Goal: Task Accomplishment & Management: Manage account settings

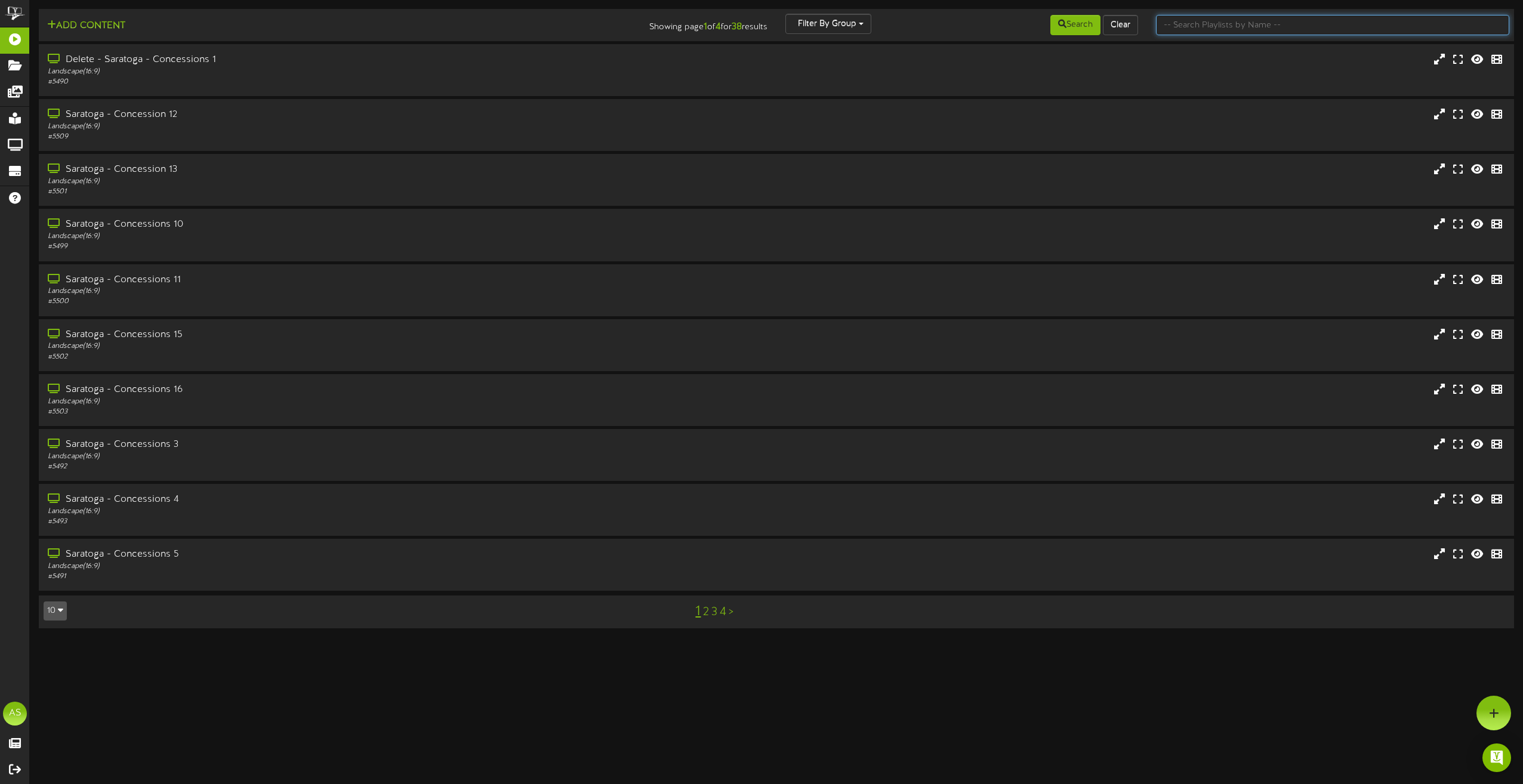
click at [1192, 20] on input "text" at bounding box center [1333, 25] width 353 height 20
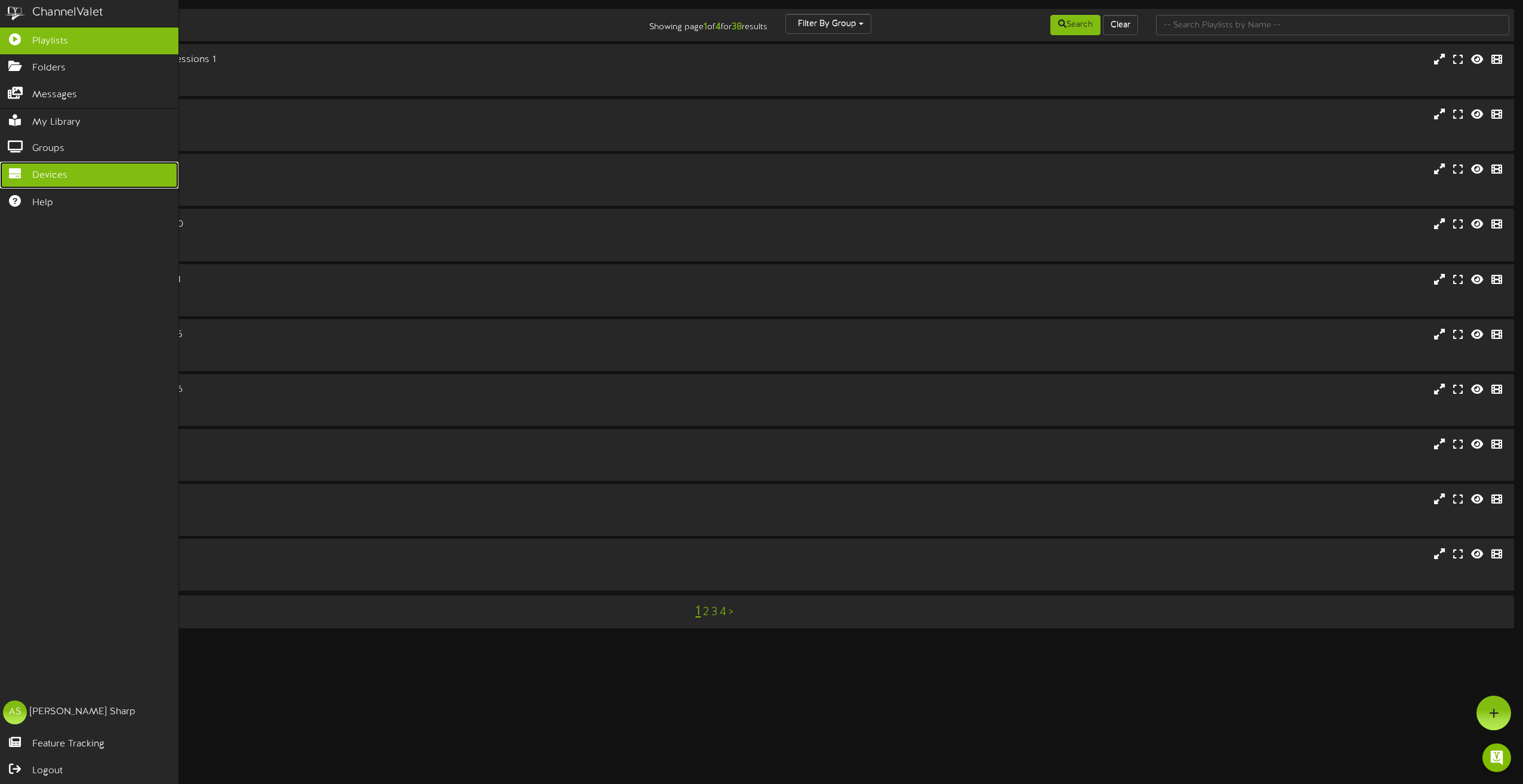
click at [41, 171] on span "Devices" at bounding box center [50, 176] width 35 height 14
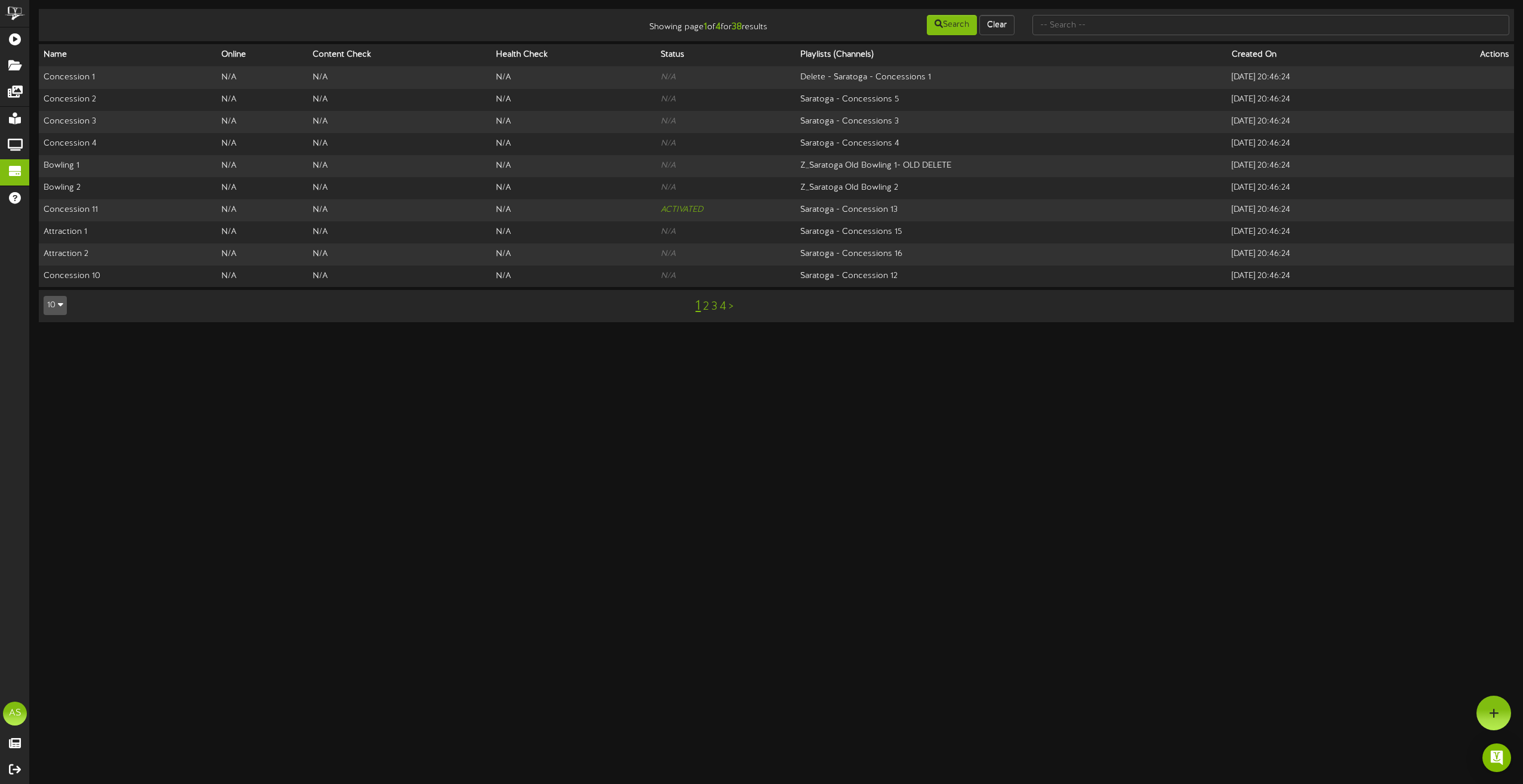
click at [47, 305] on button "10" at bounding box center [55, 305] width 23 height 19
drag, startPoint x: 57, startPoint y: 267, endPoint x: 217, endPoint y: 431, distance: 229.1
click at [57, 266] on div "50" at bounding box center [55, 264] width 23 height 18
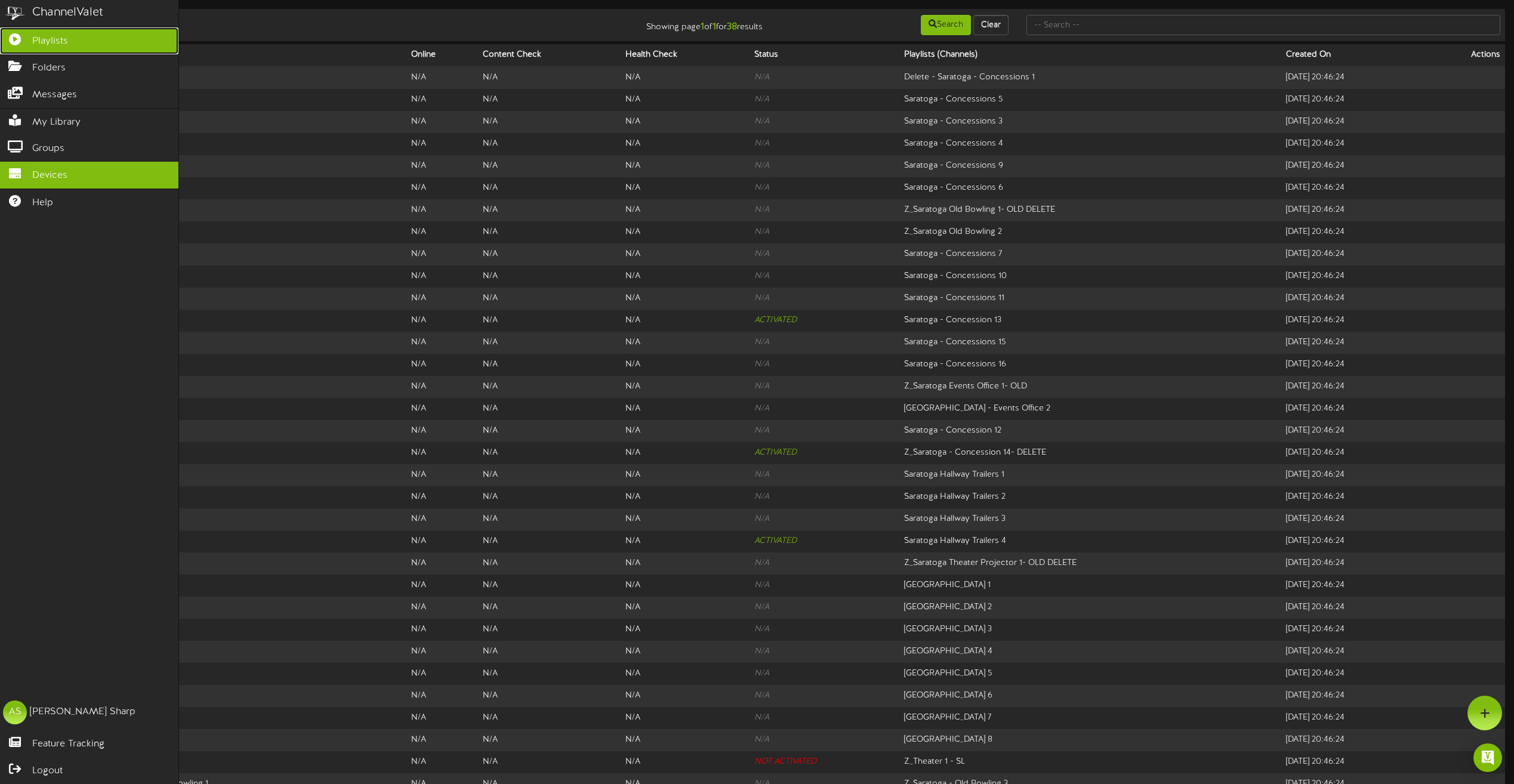
click at [15, 39] on icon at bounding box center [14, 38] width 30 height 9
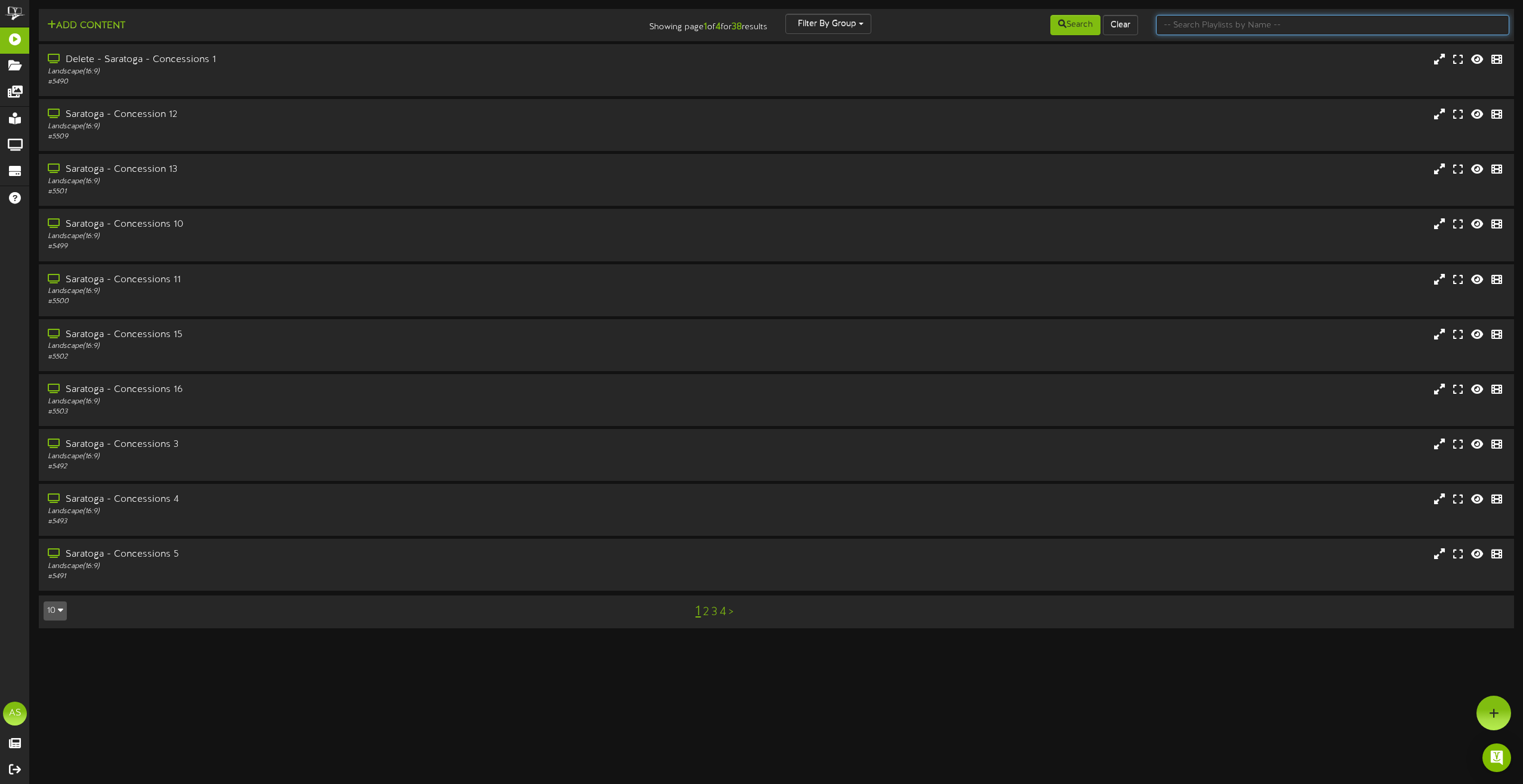
click at [1215, 31] on input "text" at bounding box center [1333, 25] width 353 height 20
type input "theater"
click at [376, 289] on div "Portrait ( 9:16 )" at bounding box center [345, 292] width 599 height 10
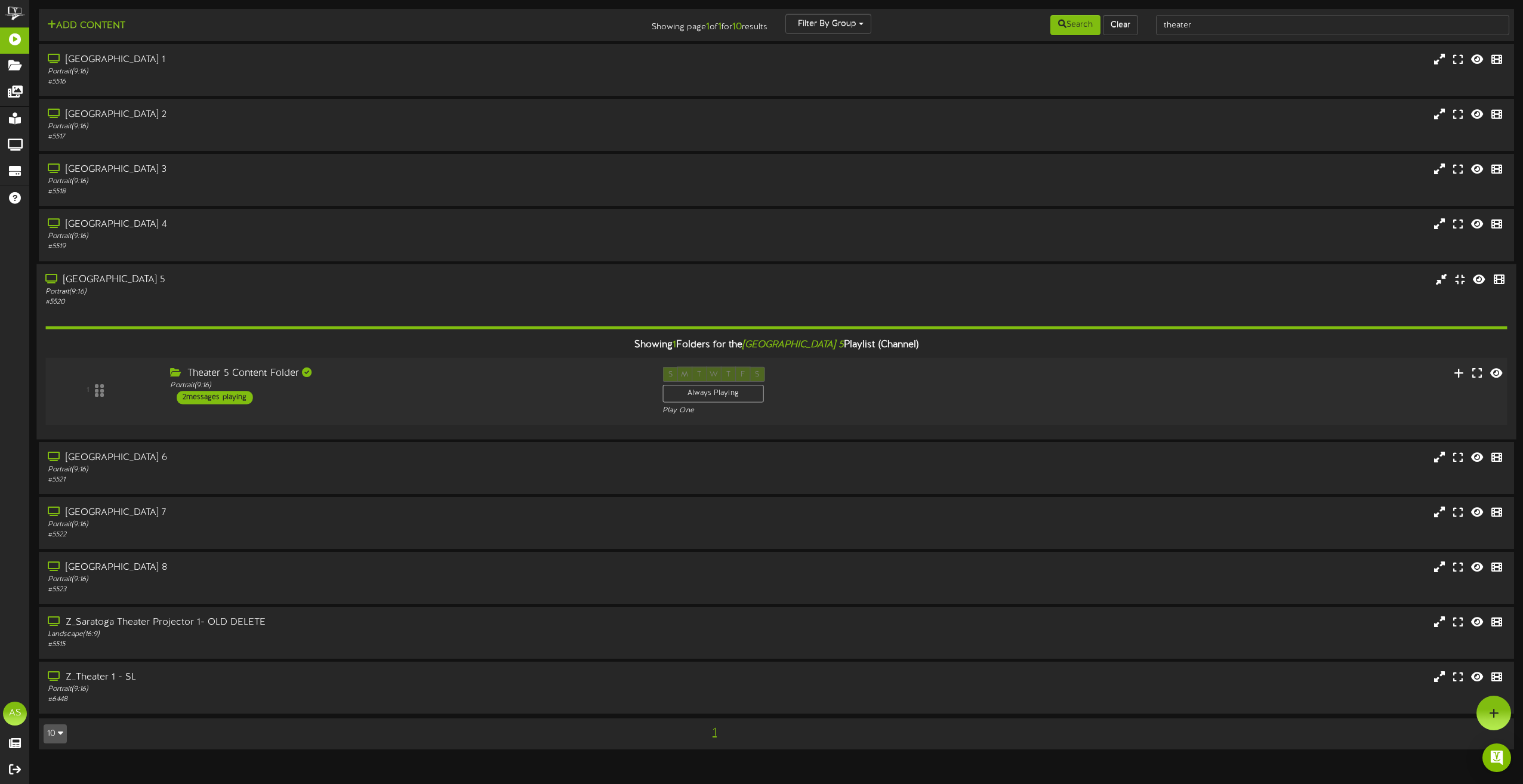
drag, startPoint x: 566, startPoint y: 394, endPoint x: 566, endPoint y: 406, distance: 12.0
click at [566, 394] on div "Theater 5 Content Folder Portrait ( 9:16 ) 2 messages playing" at bounding box center [407, 385] width 492 height 38
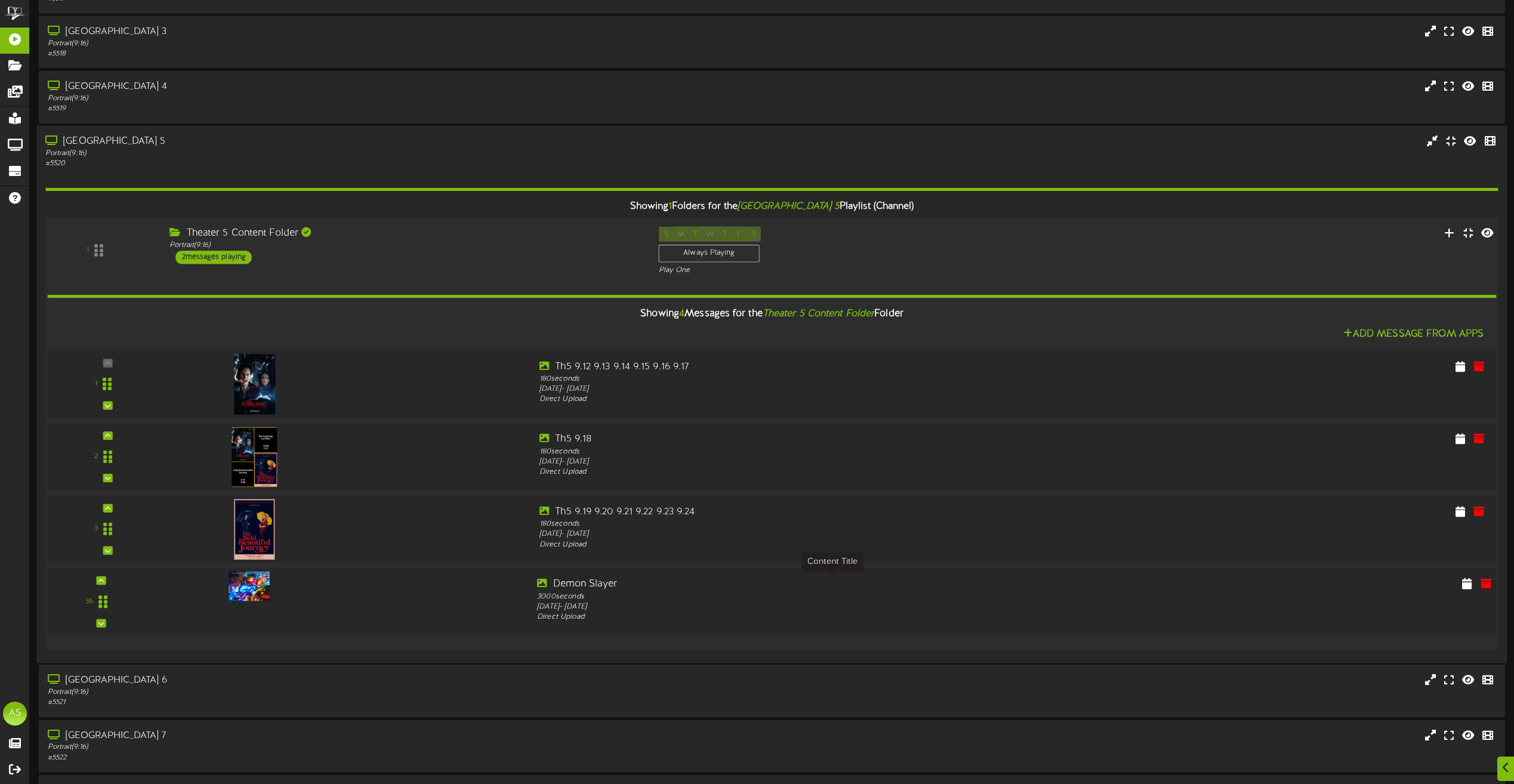
scroll to position [179, 0]
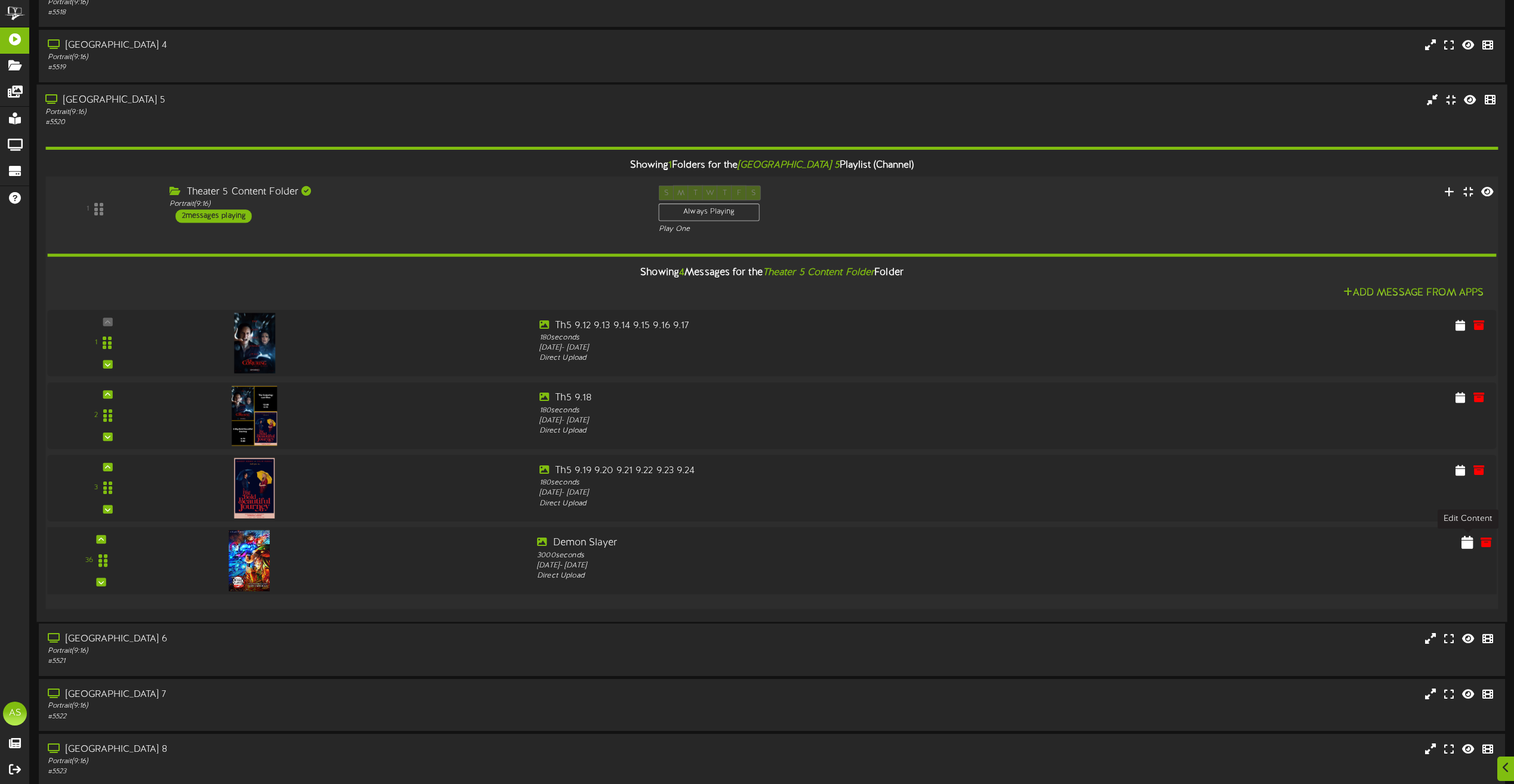
click at [1465, 545] on icon at bounding box center [1467, 542] width 12 height 13
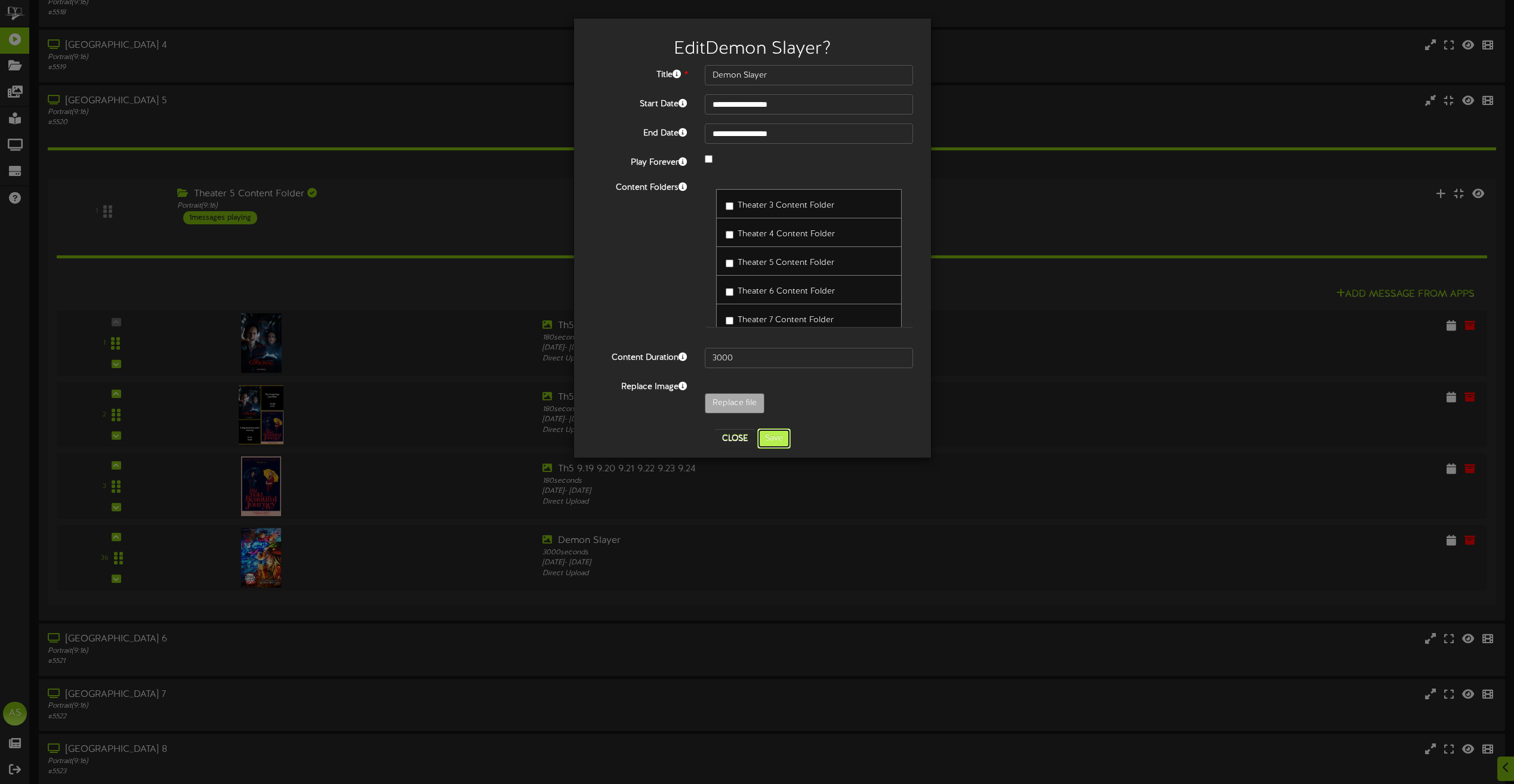
click at [780, 433] on button "Save" at bounding box center [774, 438] width 33 height 20
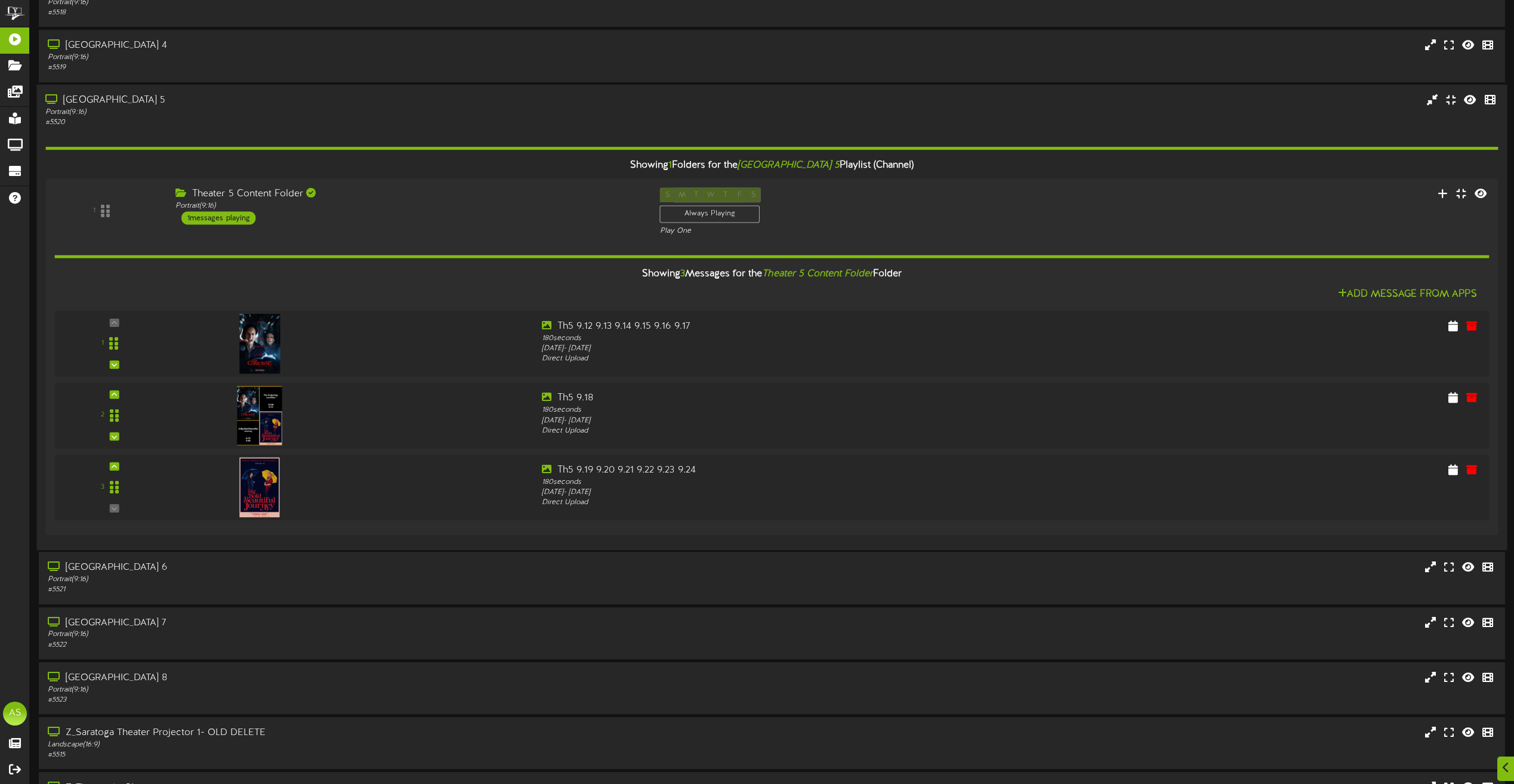
click at [423, 97] on div "[GEOGRAPHIC_DATA] 5" at bounding box center [343, 100] width 595 height 14
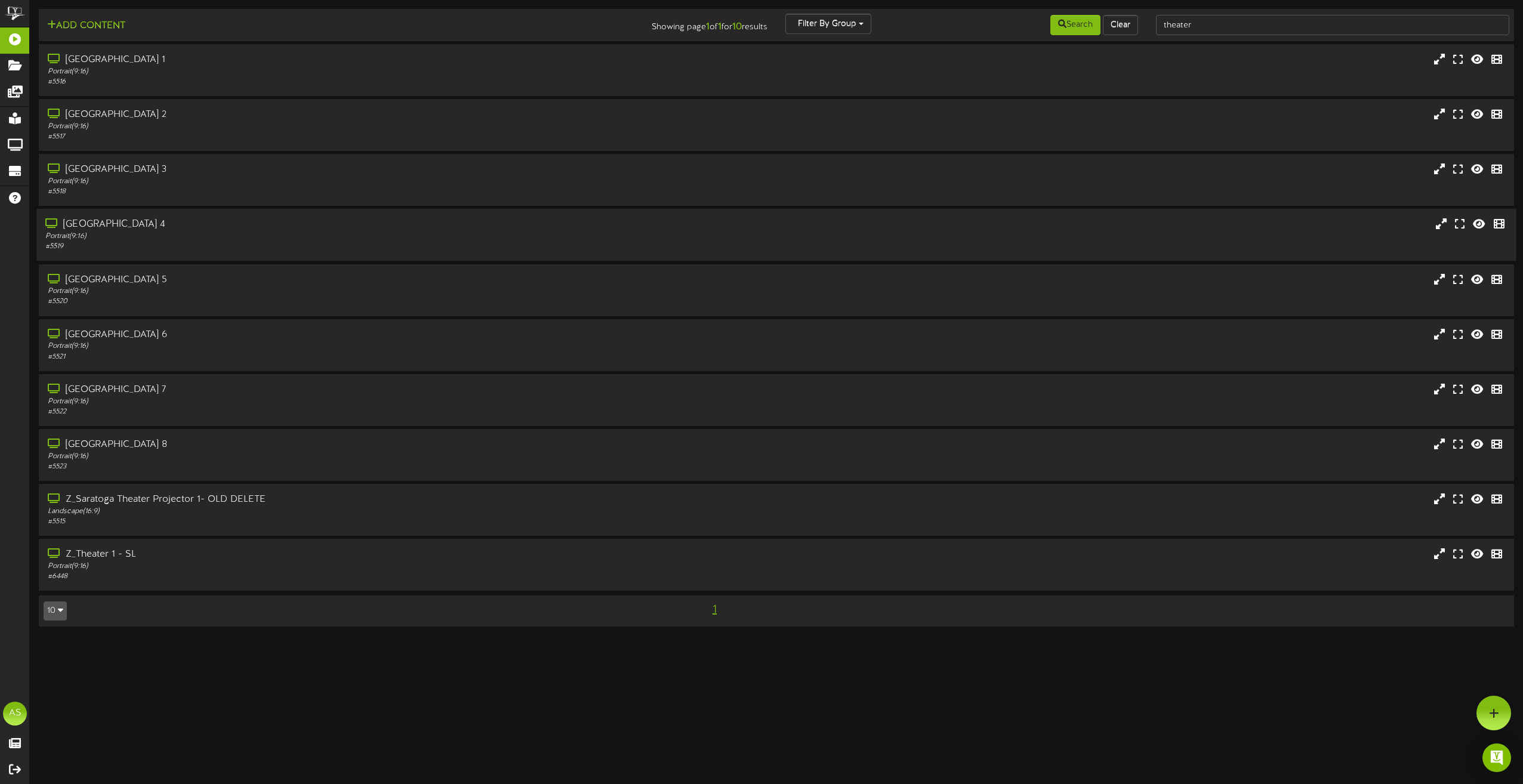
click at [261, 238] on div "Portrait ( 9:16 )" at bounding box center [345, 236] width 599 height 10
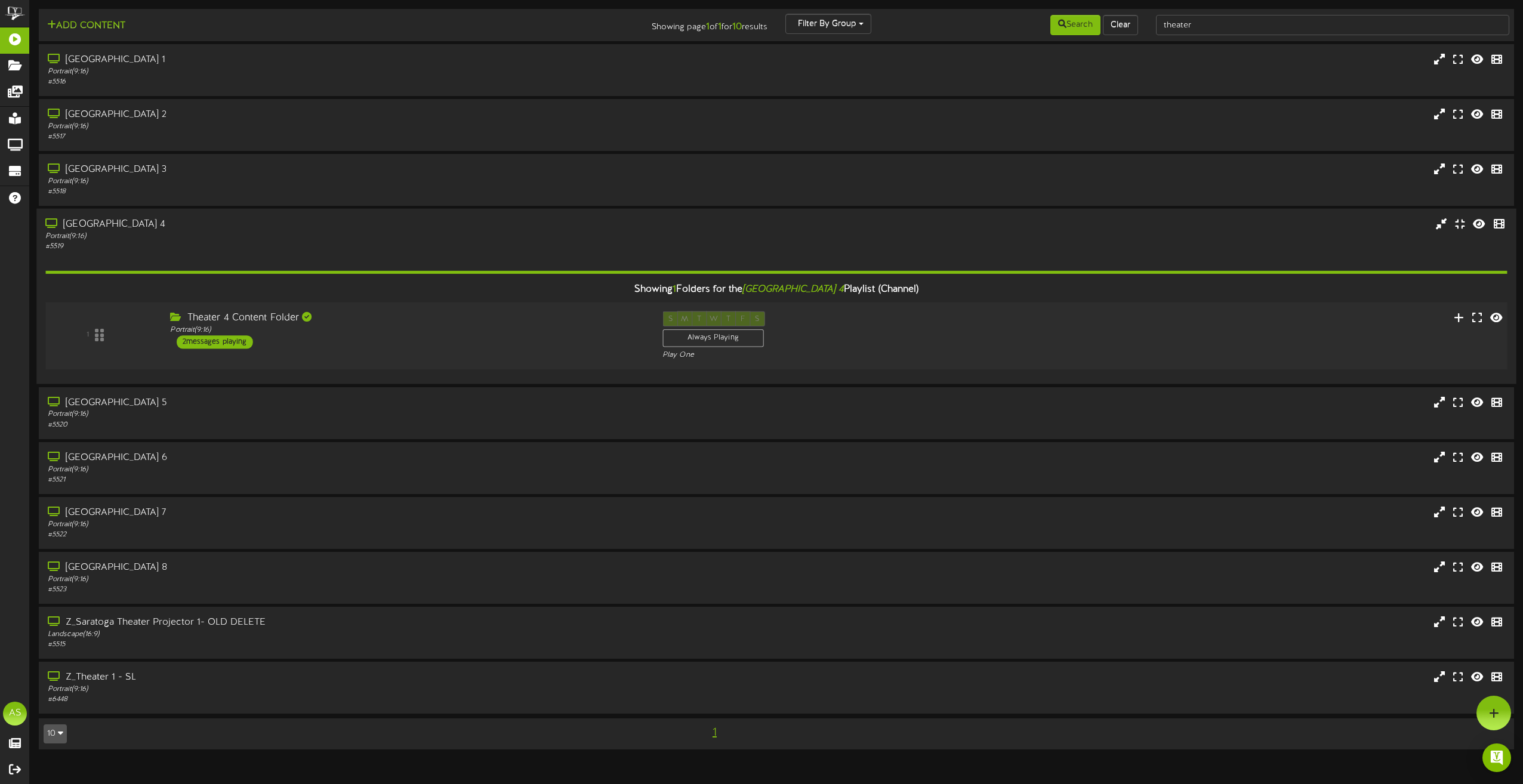
click at [505, 352] on div "1 Theater 4 Content Folder Portrait ( 9:16 ) 2 S" at bounding box center [776, 336] width 1476 height 49
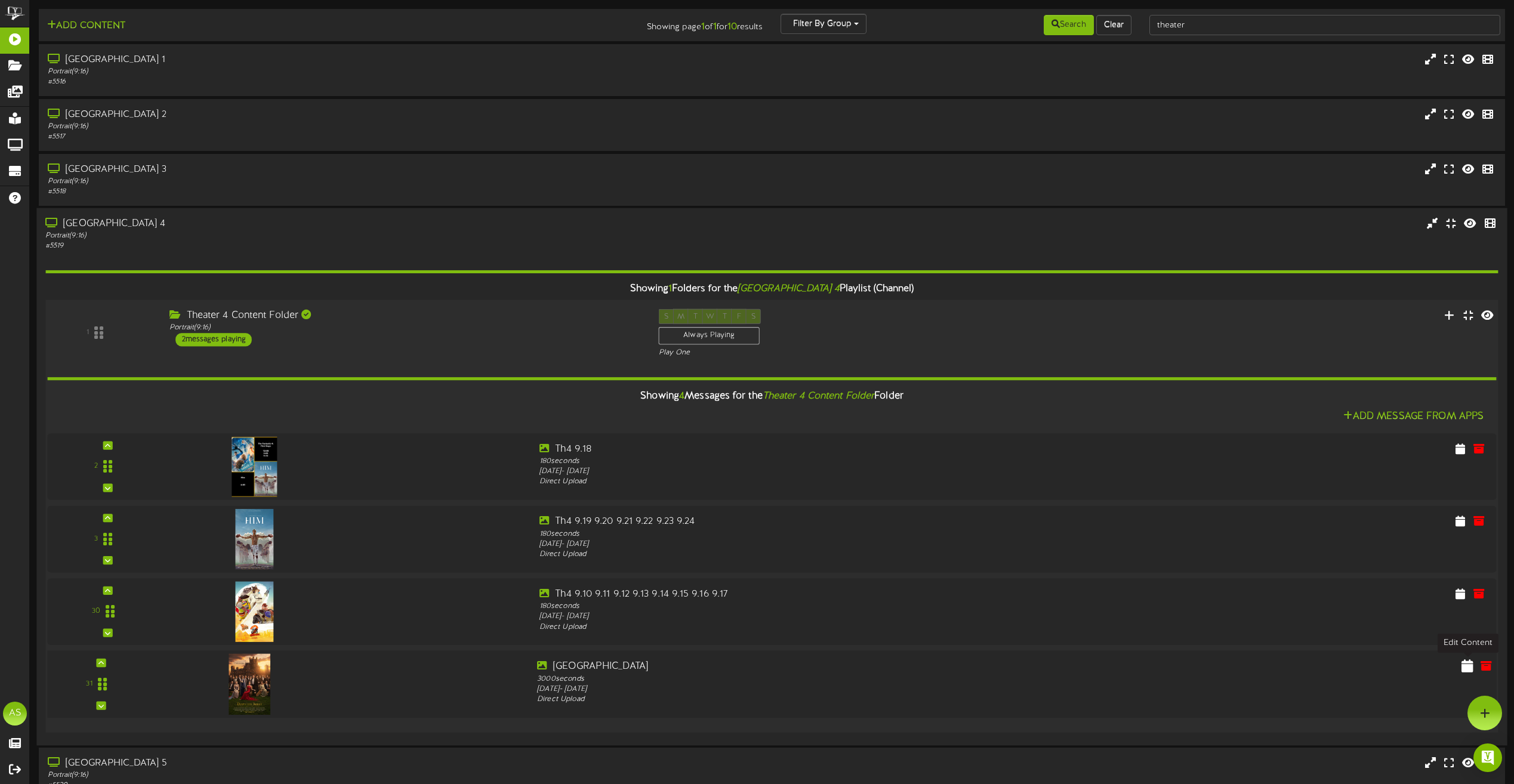
click at [1462, 668] on icon at bounding box center [1467, 666] width 12 height 13
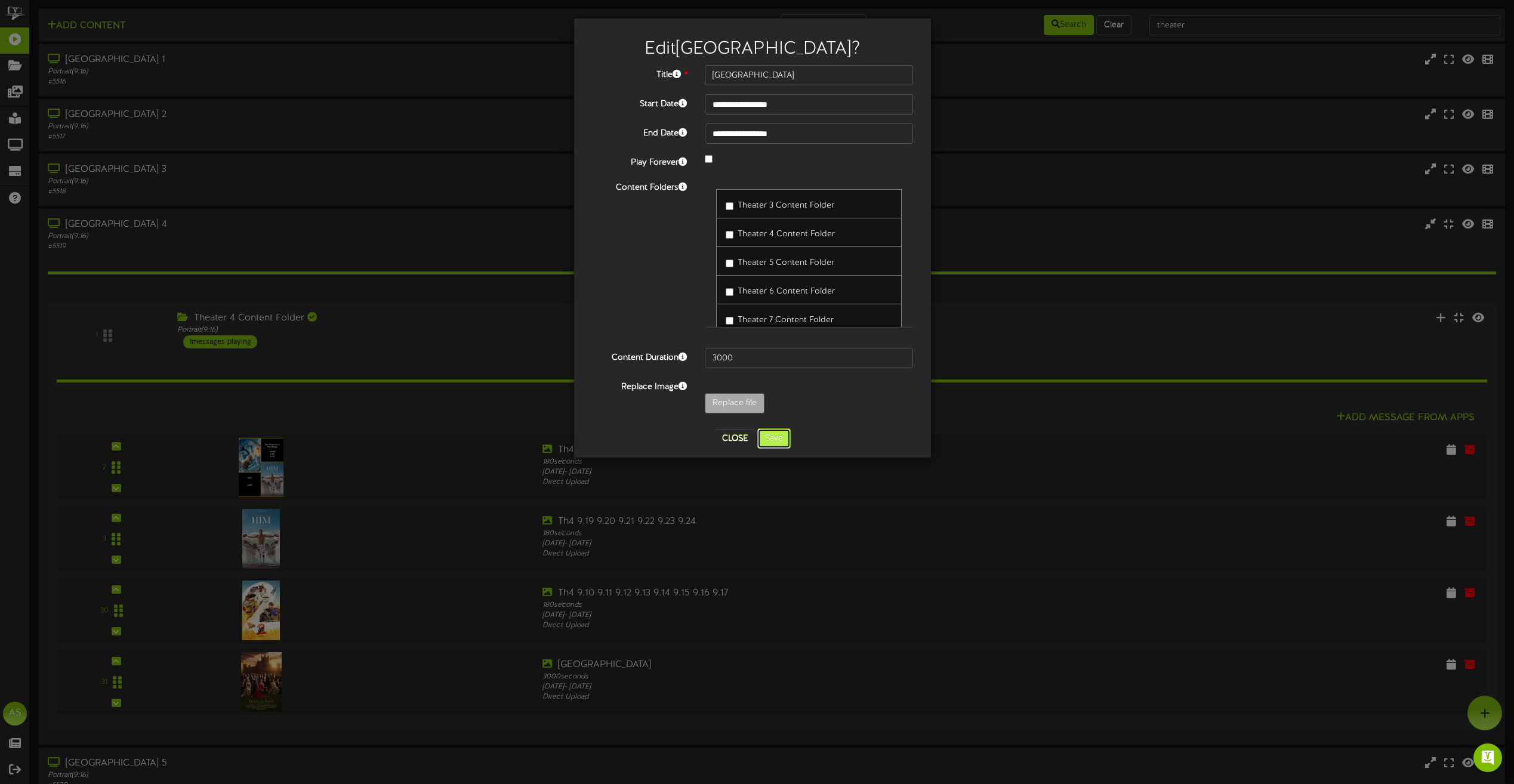
click at [779, 433] on button "Save" at bounding box center [774, 438] width 33 height 20
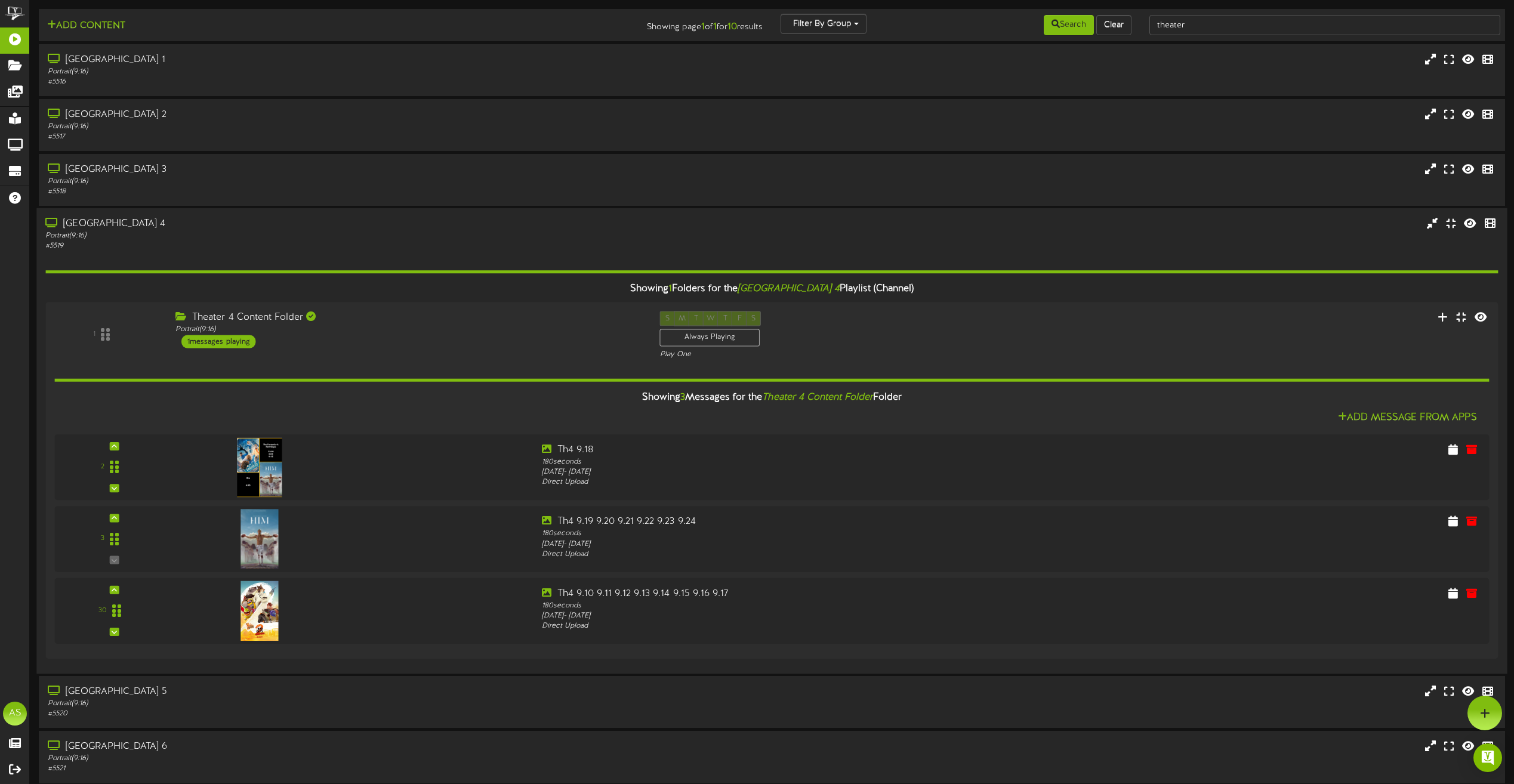
click at [376, 244] on div "# 5519" at bounding box center [343, 246] width 595 height 10
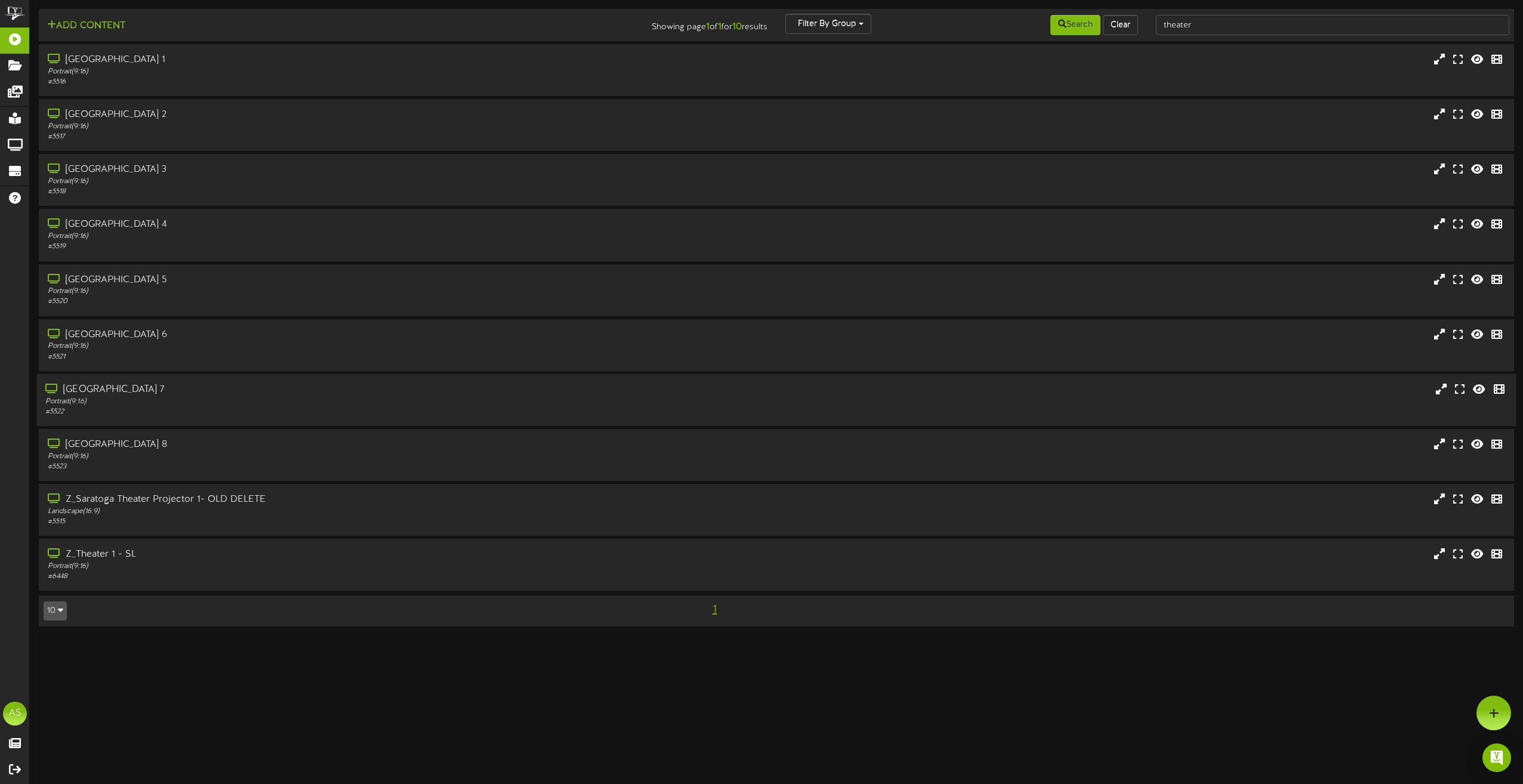
click at [351, 393] on div "[GEOGRAPHIC_DATA] 7" at bounding box center [345, 390] width 599 height 14
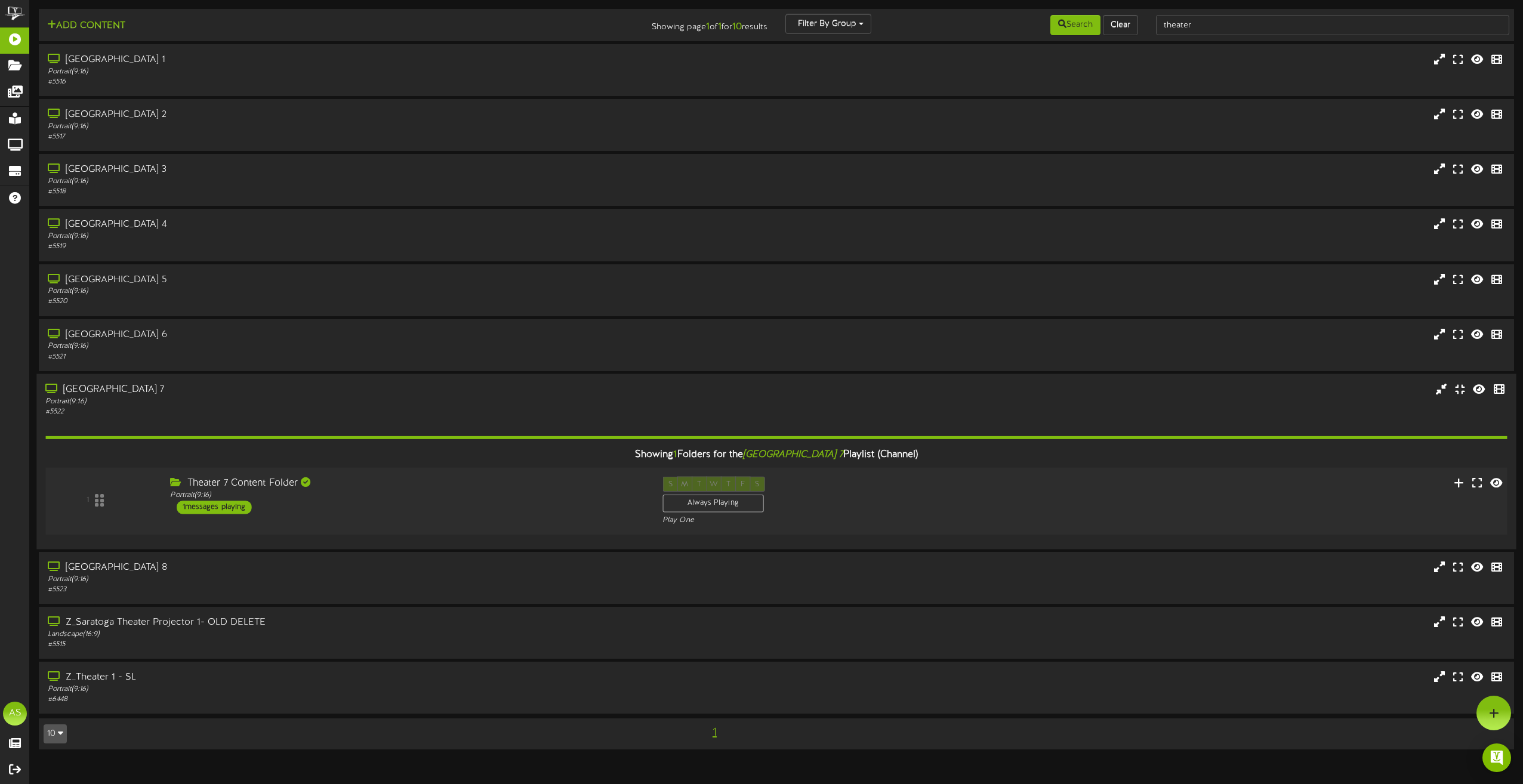
click at [418, 489] on div "Theater 7 Content Folder" at bounding box center [407, 483] width 474 height 14
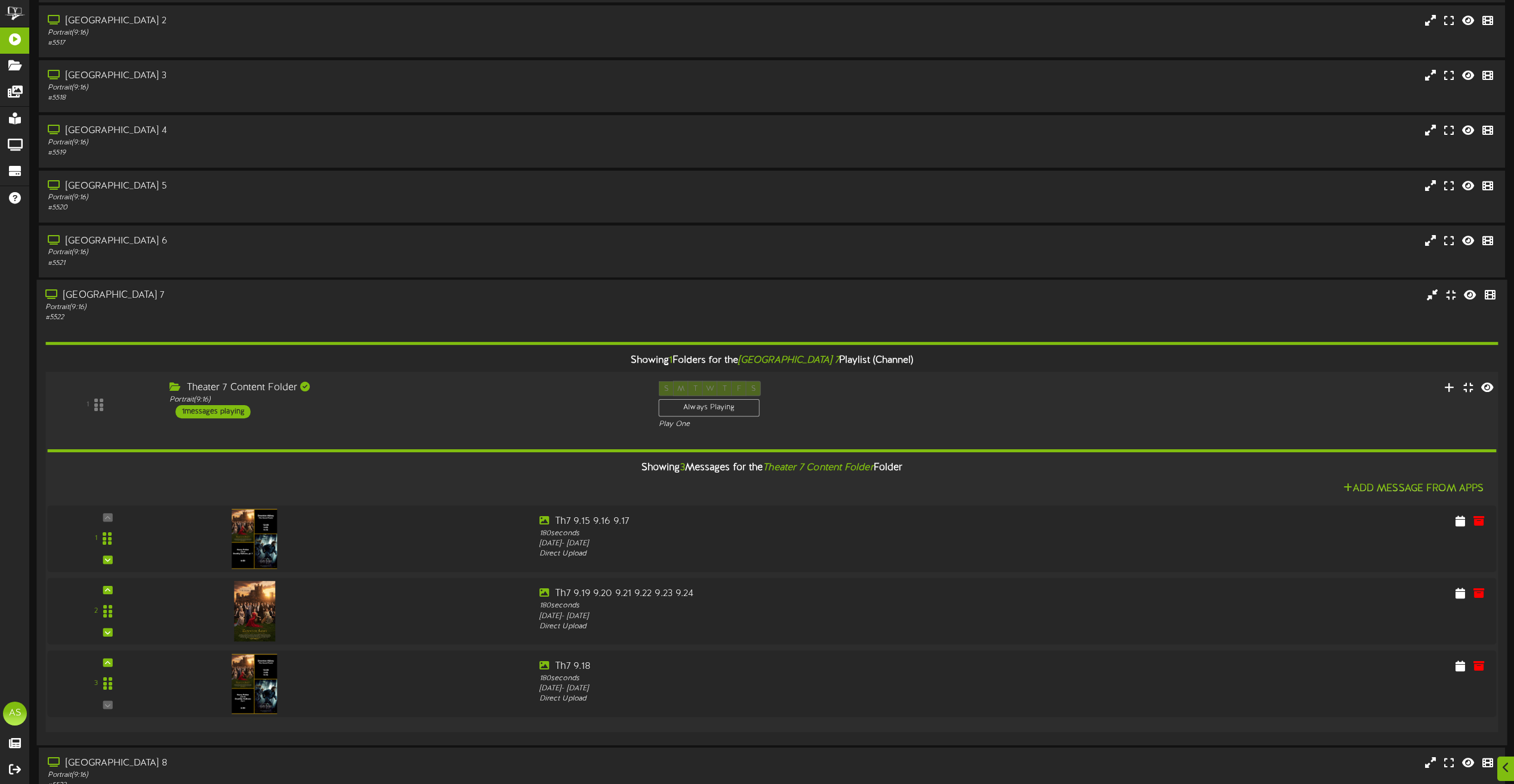
scroll to position [239, 0]
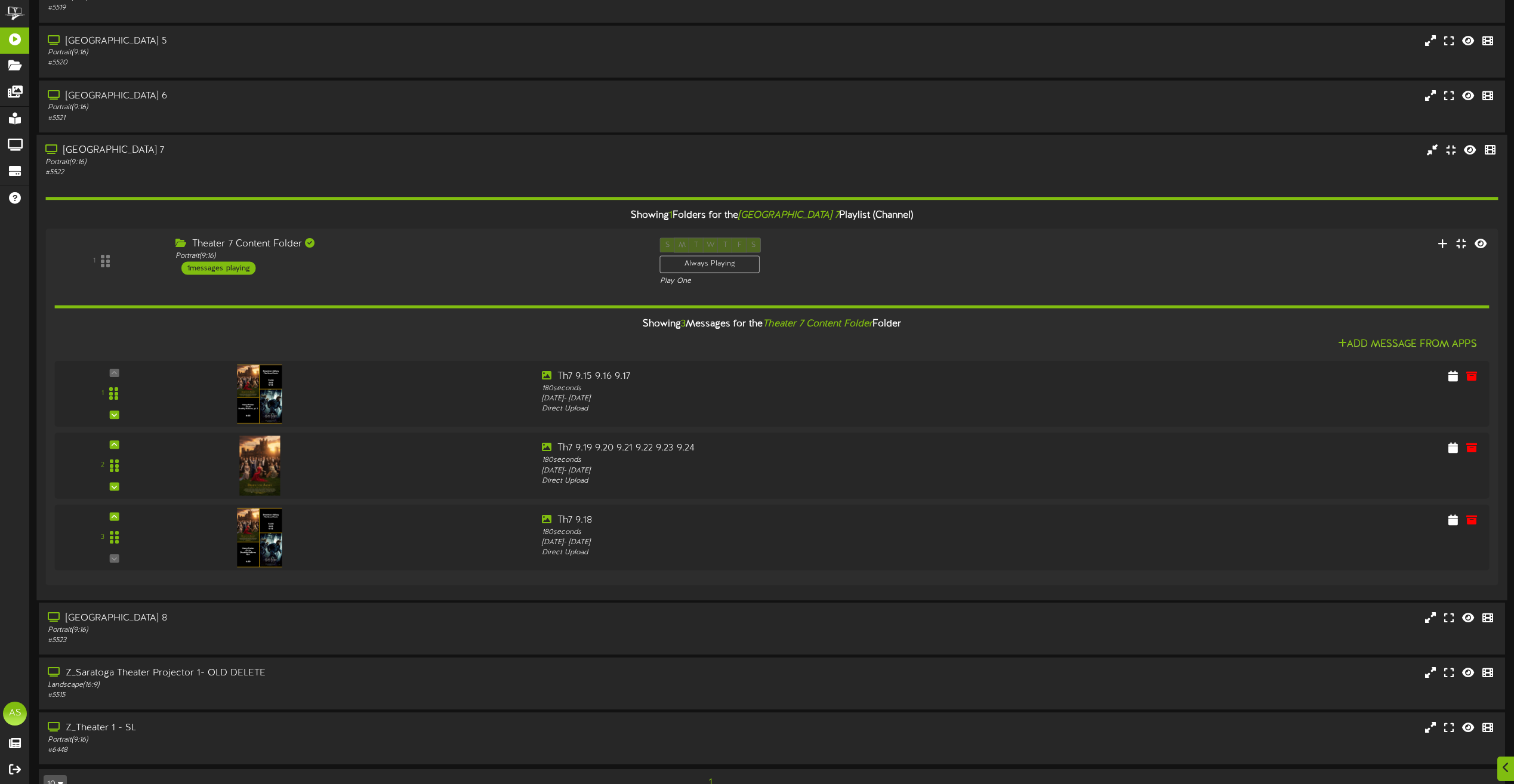
click at [354, 162] on div "Portrait ( 9:16 )" at bounding box center [343, 162] width 595 height 10
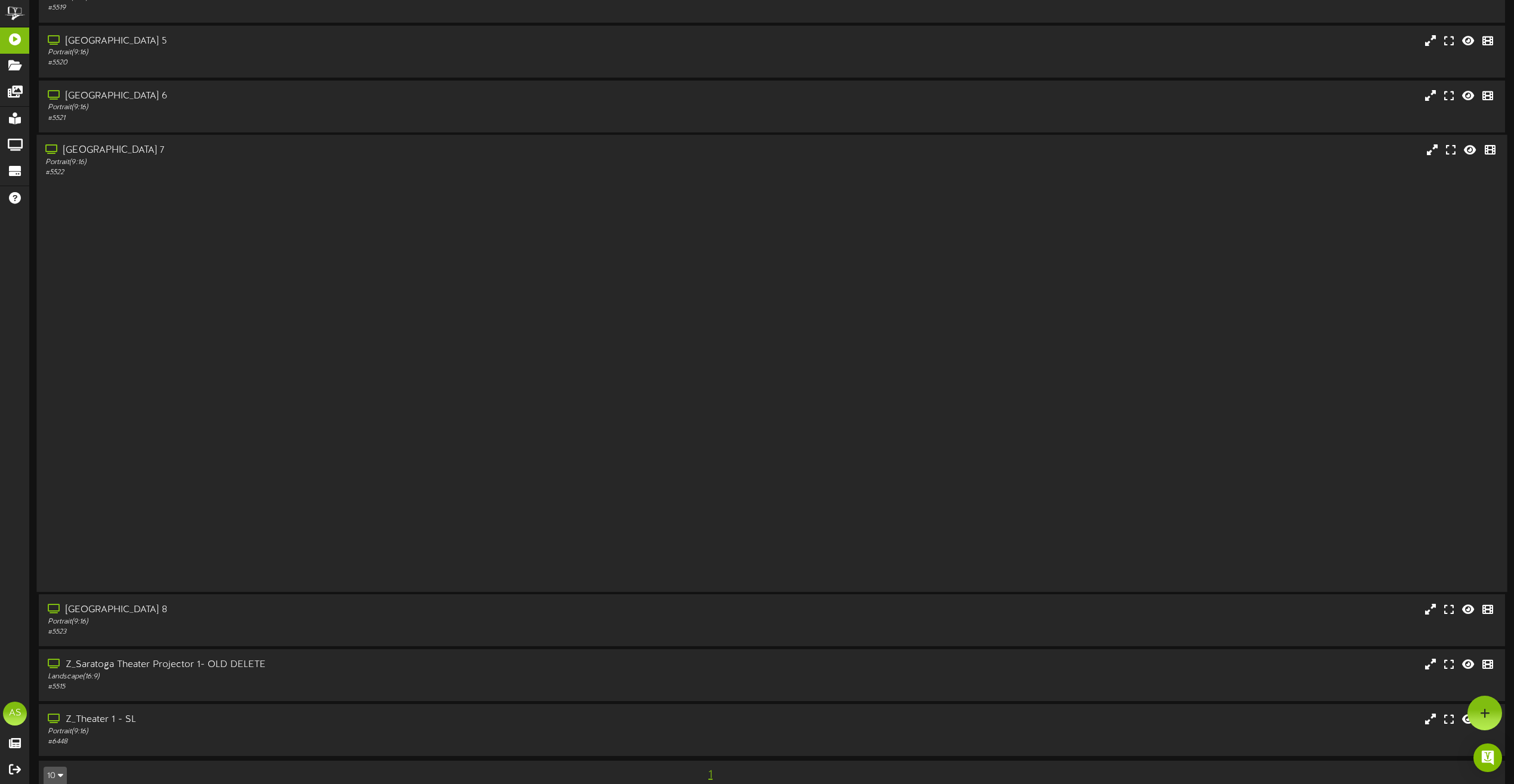
scroll to position [0, 0]
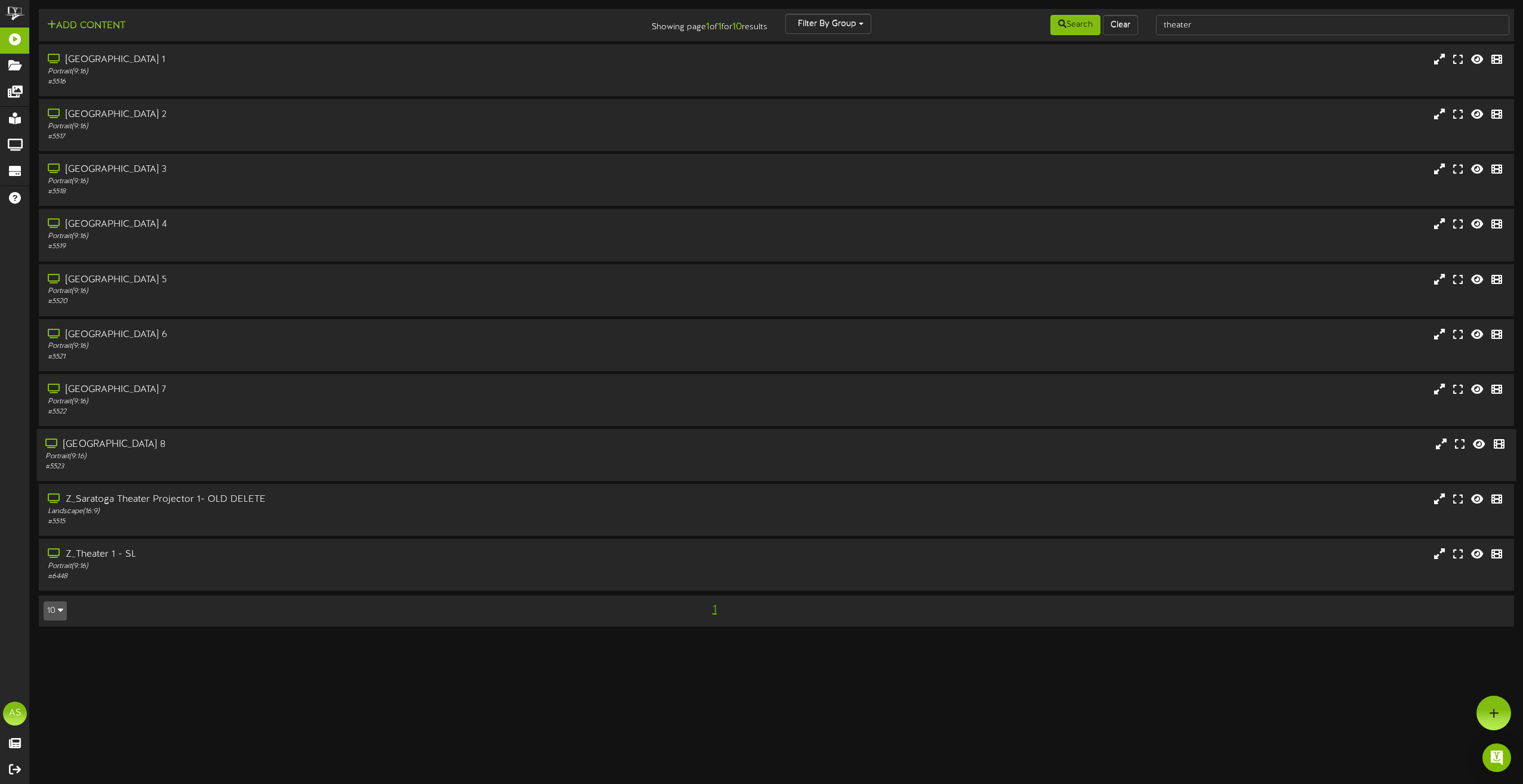
click at [326, 454] on div "Portrait ( 9:16 )" at bounding box center [345, 457] width 599 height 10
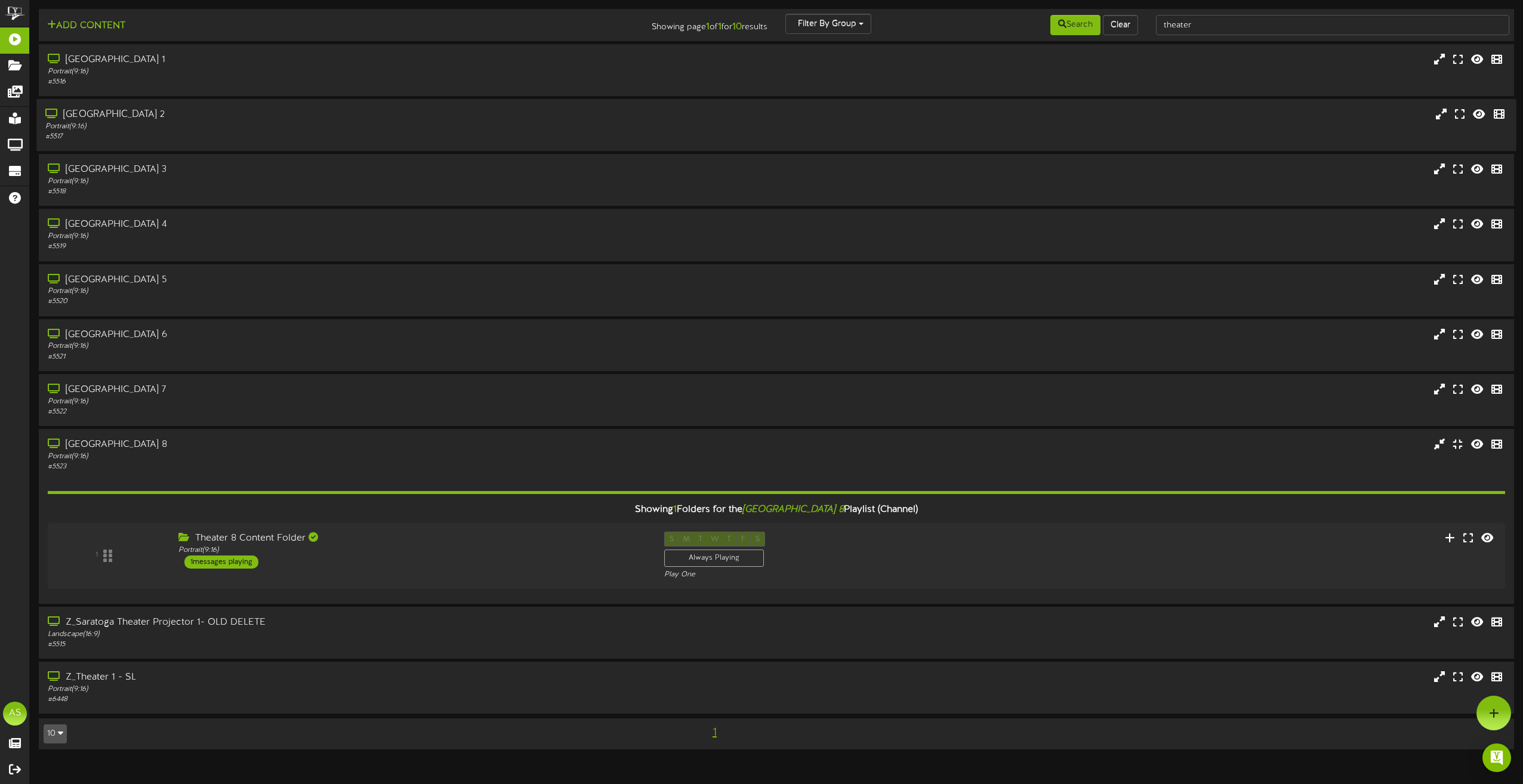
click at [306, 105] on div "[GEOGRAPHIC_DATA] 2 Portrait ( 9:16 ) # 5517" at bounding box center [776, 125] width 1480 height 52
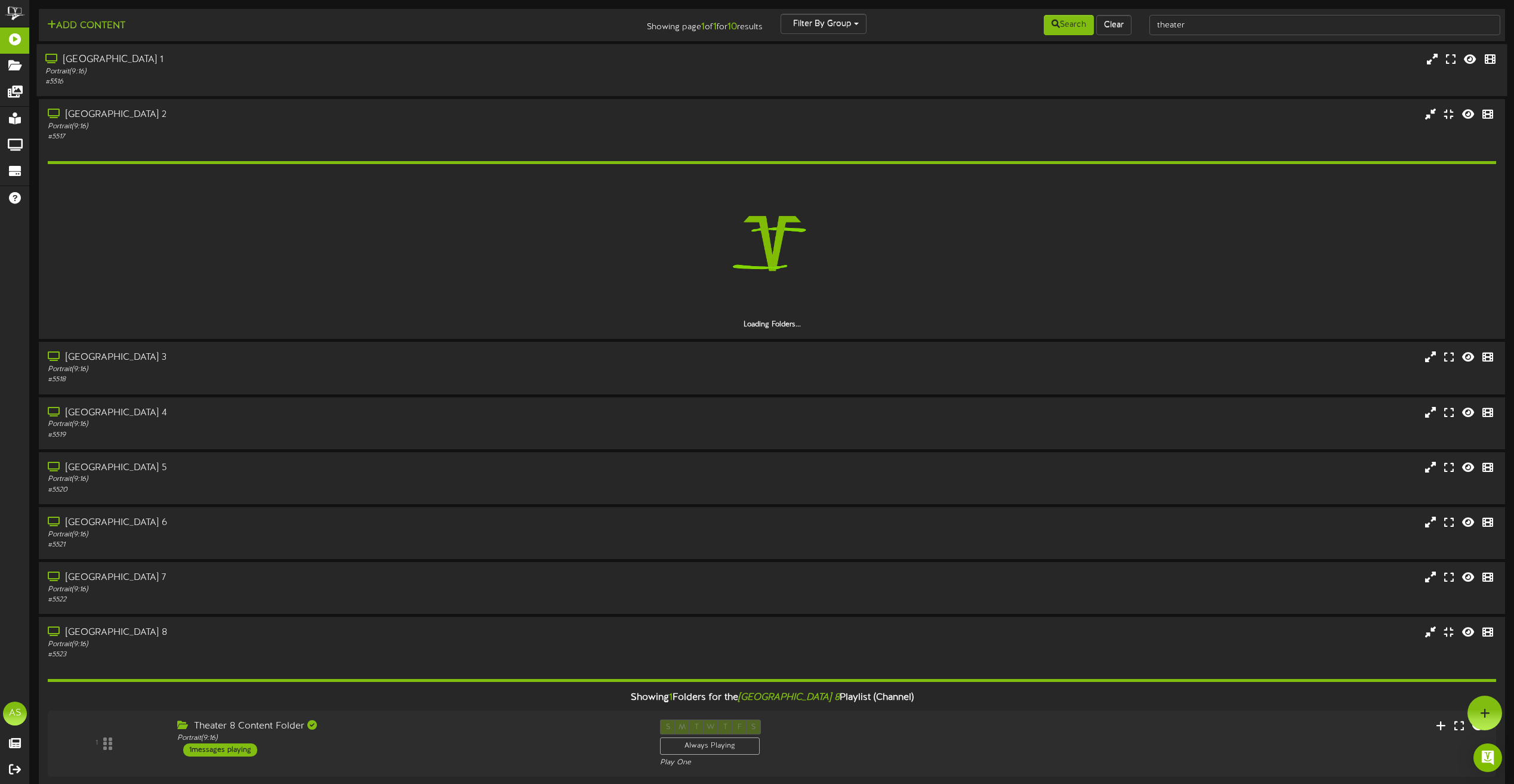
click at [318, 69] on div "Portrait ( 9:16 )" at bounding box center [343, 72] width 595 height 10
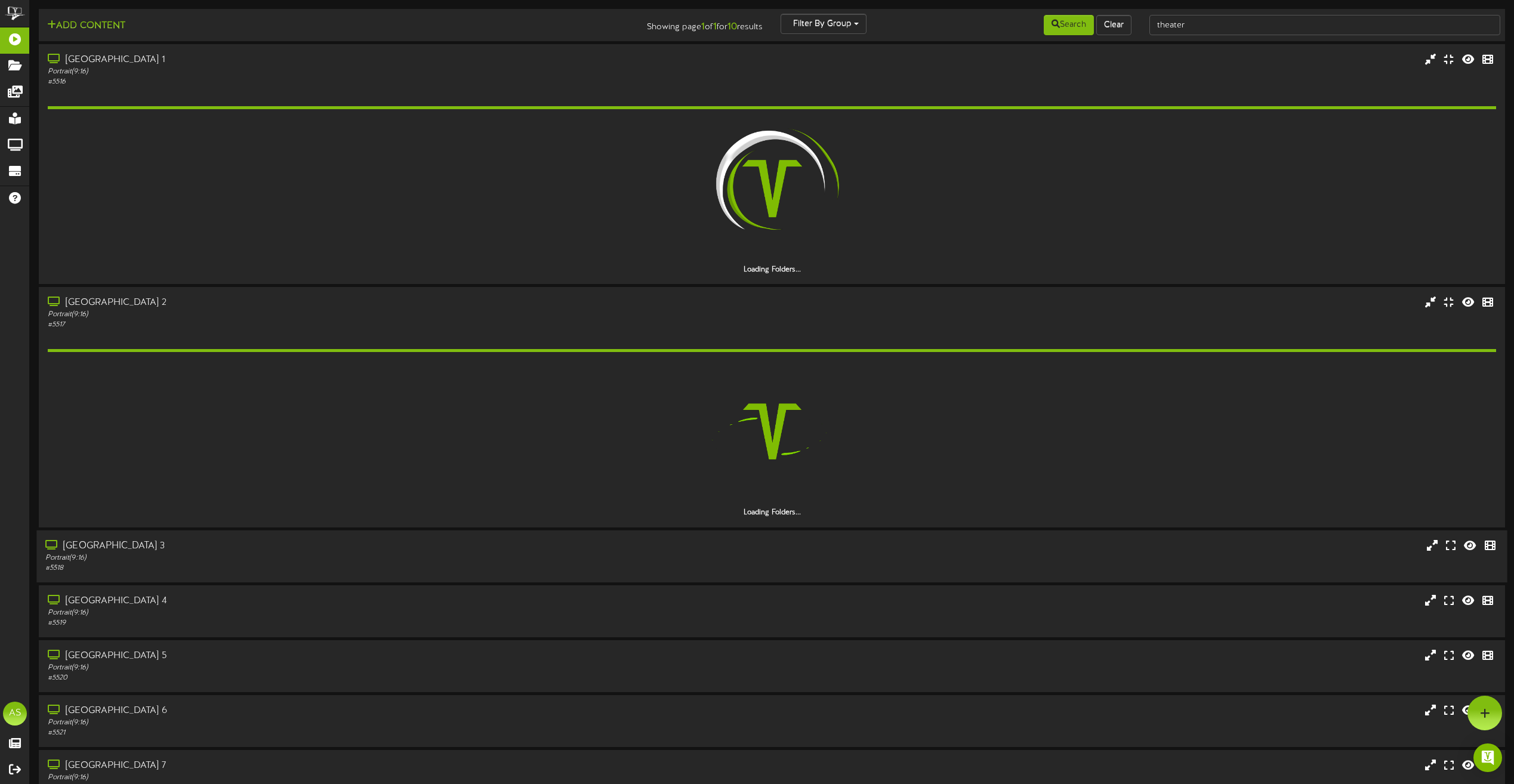
click at [249, 557] on div "Portrait ( 9:16 )" at bounding box center [343, 557] width 595 height 10
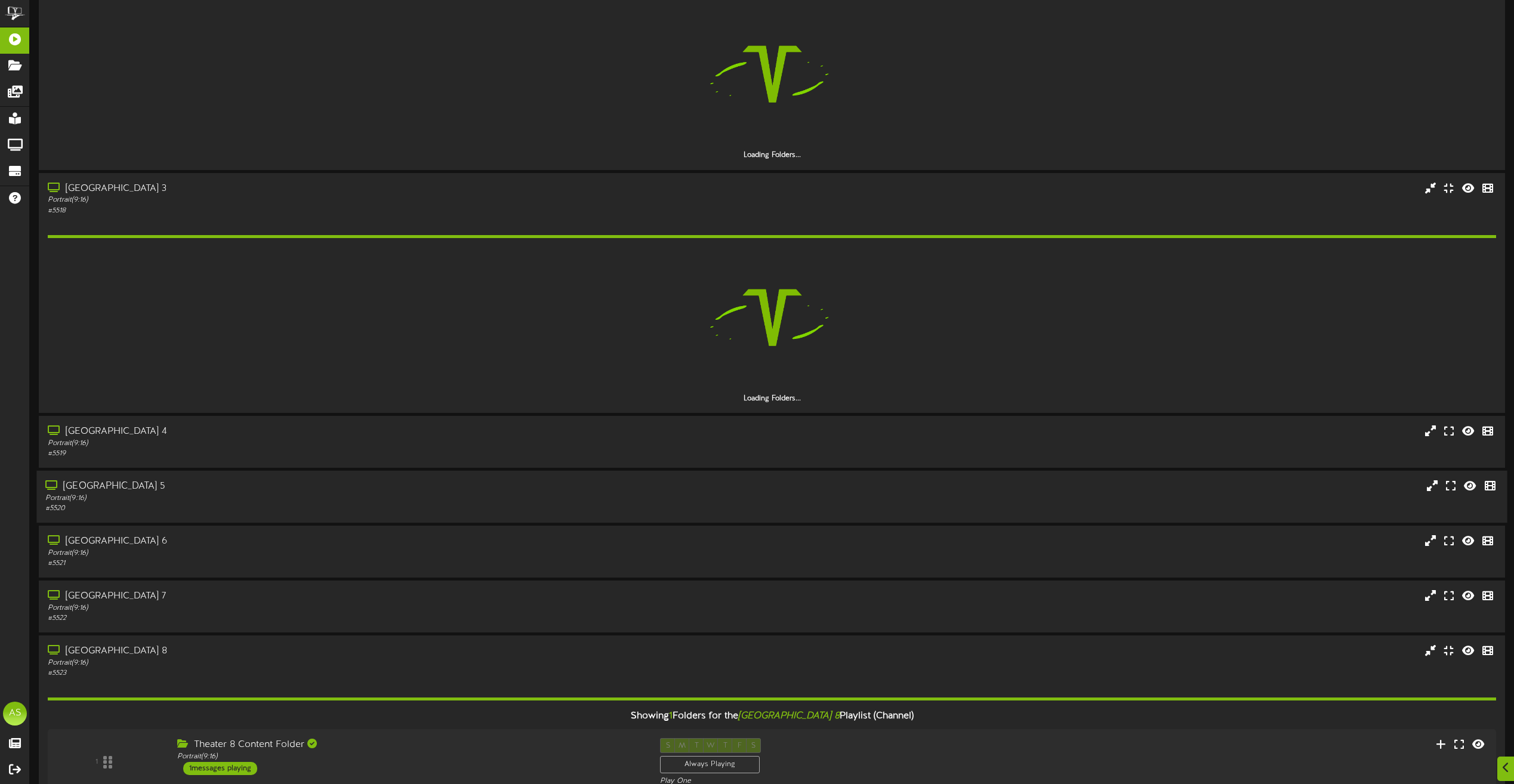
scroll to position [358, 0]
click at [255, 424] on div "[GEOGRAPHIC_DATA] 4" at bounding box center [343, 431] width 595 height 14
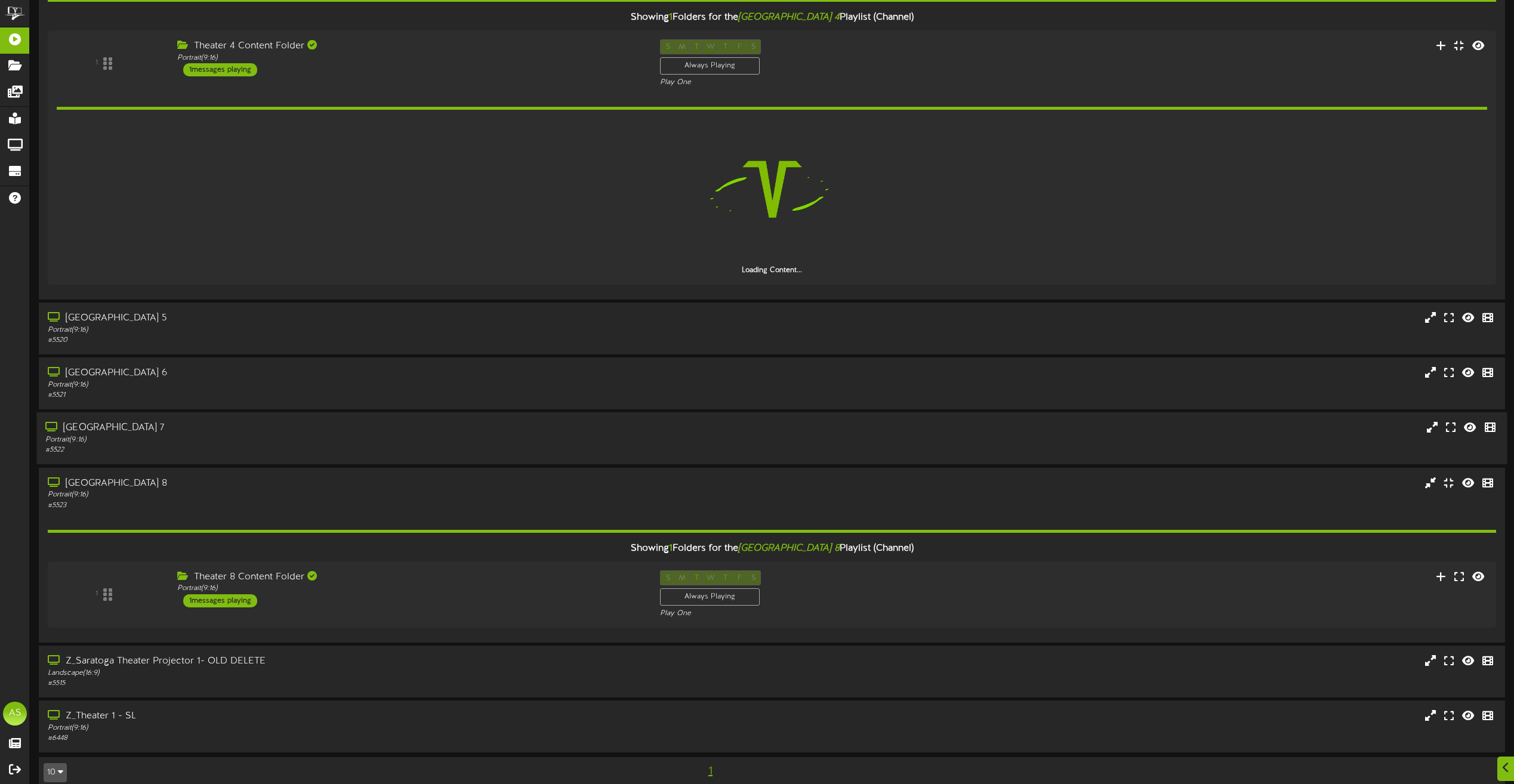
scroll to position [775, 0]
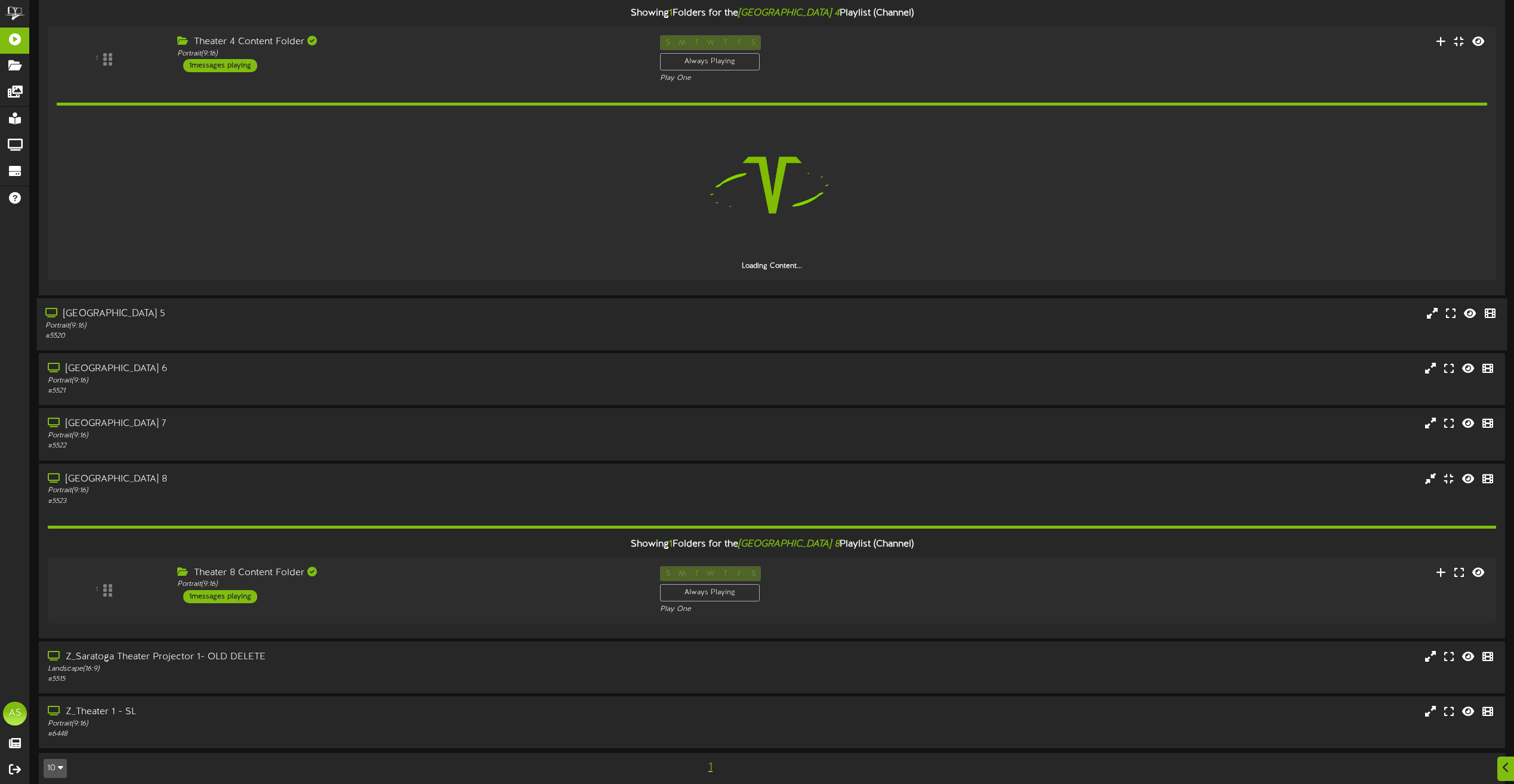
click at [306, 312] on div "[GEOGRAPHIC_DATA] 5" at bounding box center [343, 314] width 595 height 14
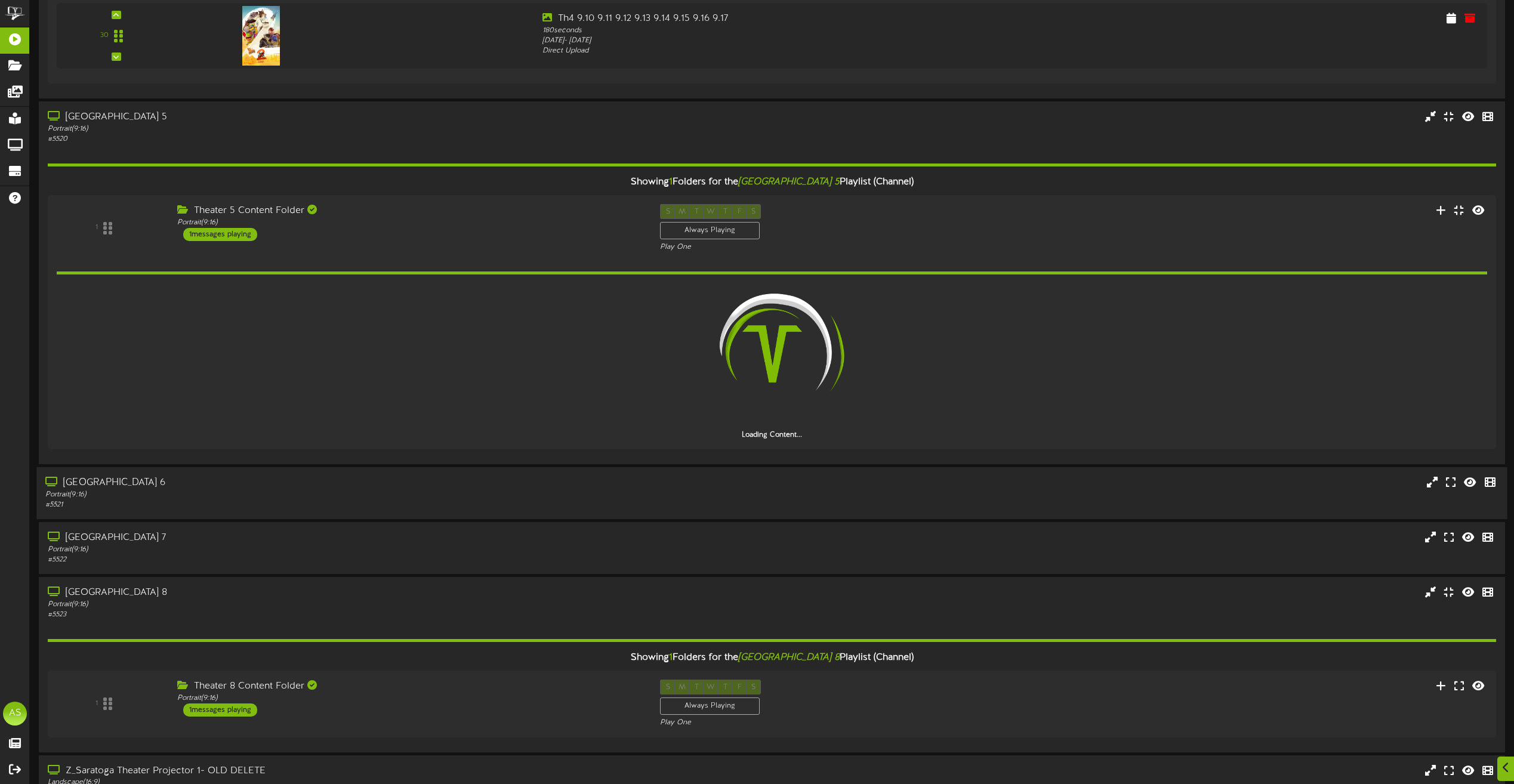
click at [328, 485] on div "[GEOGRAPHIC_DATA] 6" at bounding box center [343, 483] width 595 height 14
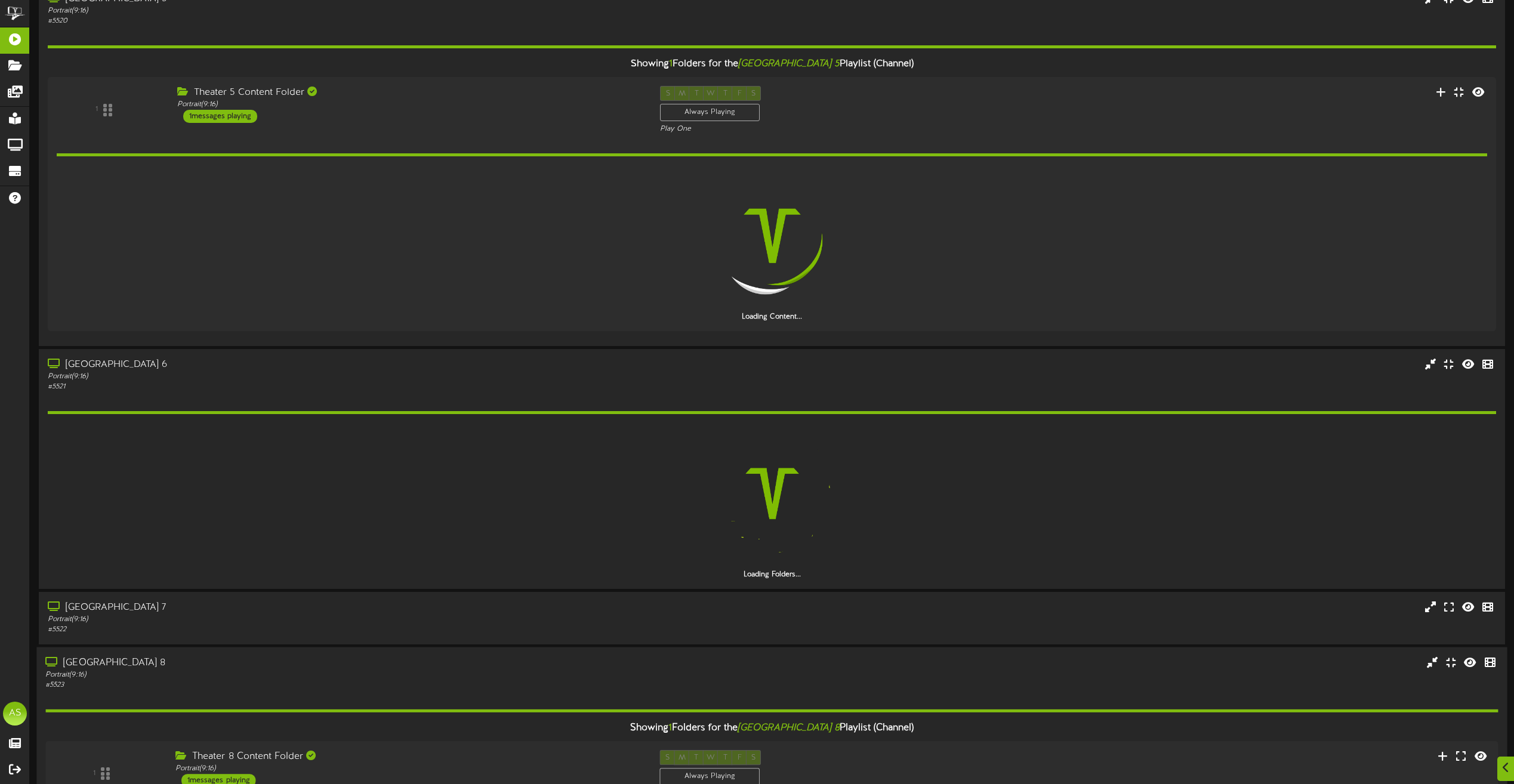
scroll to position [1372, 0]
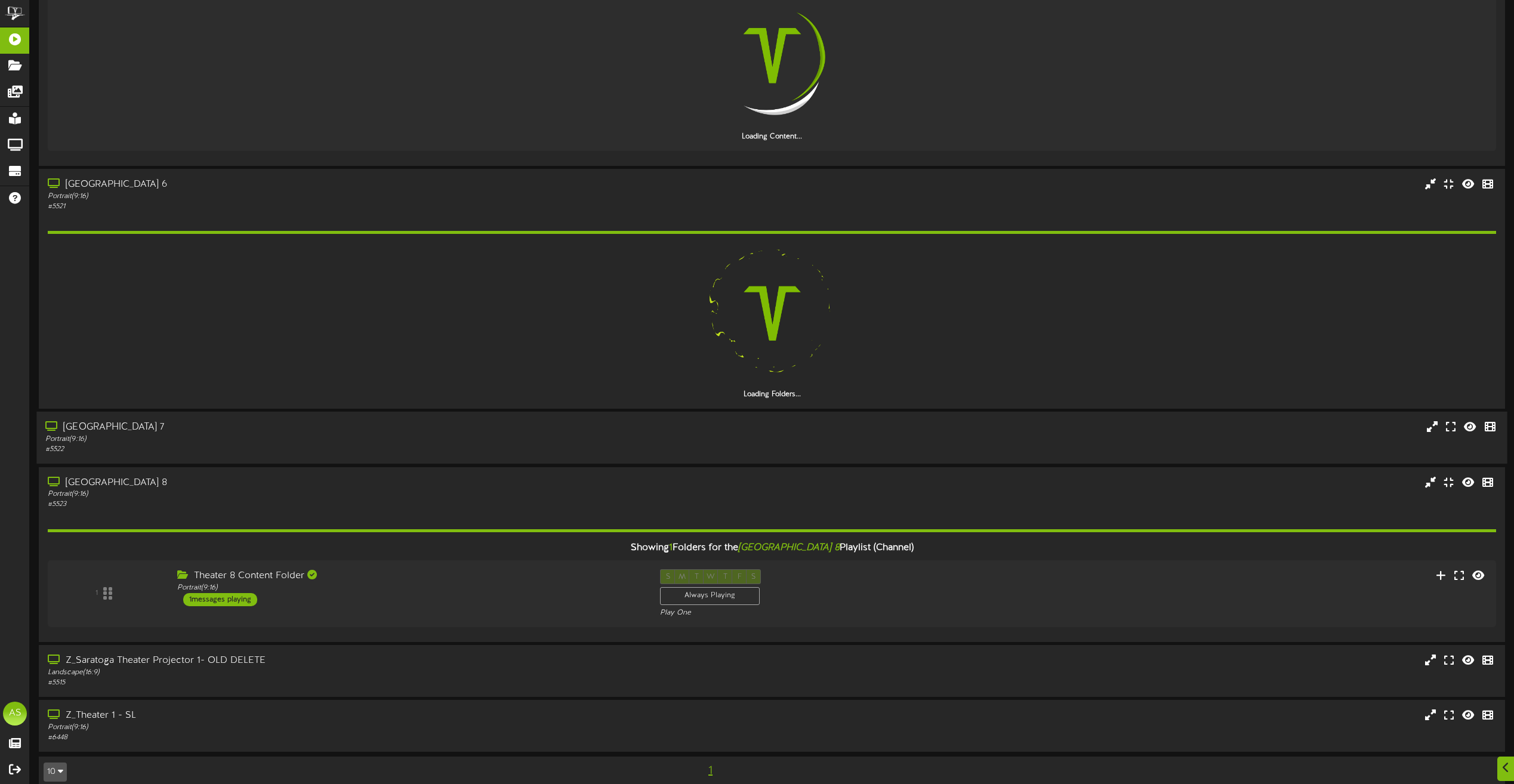
click at [374, 444] on div "Portrait ( 9:16 )" at bounding box center [343, 439] width 595 height 10
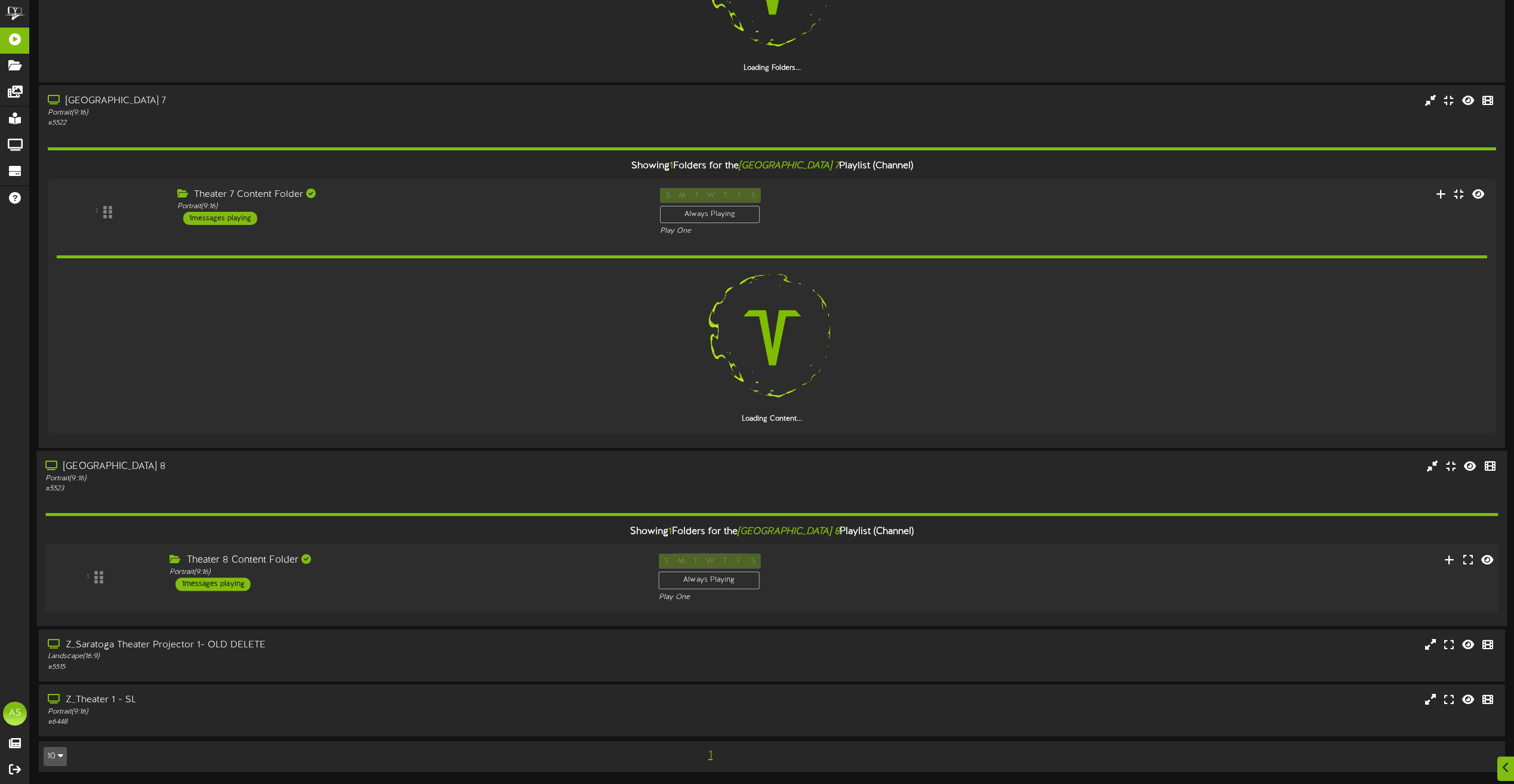
click at [498, 592] on div "1 Theater 8 Content Folder Portrait ( 9:16 ) 1 S" at bounding box center [772, 578] width 1467 height 49
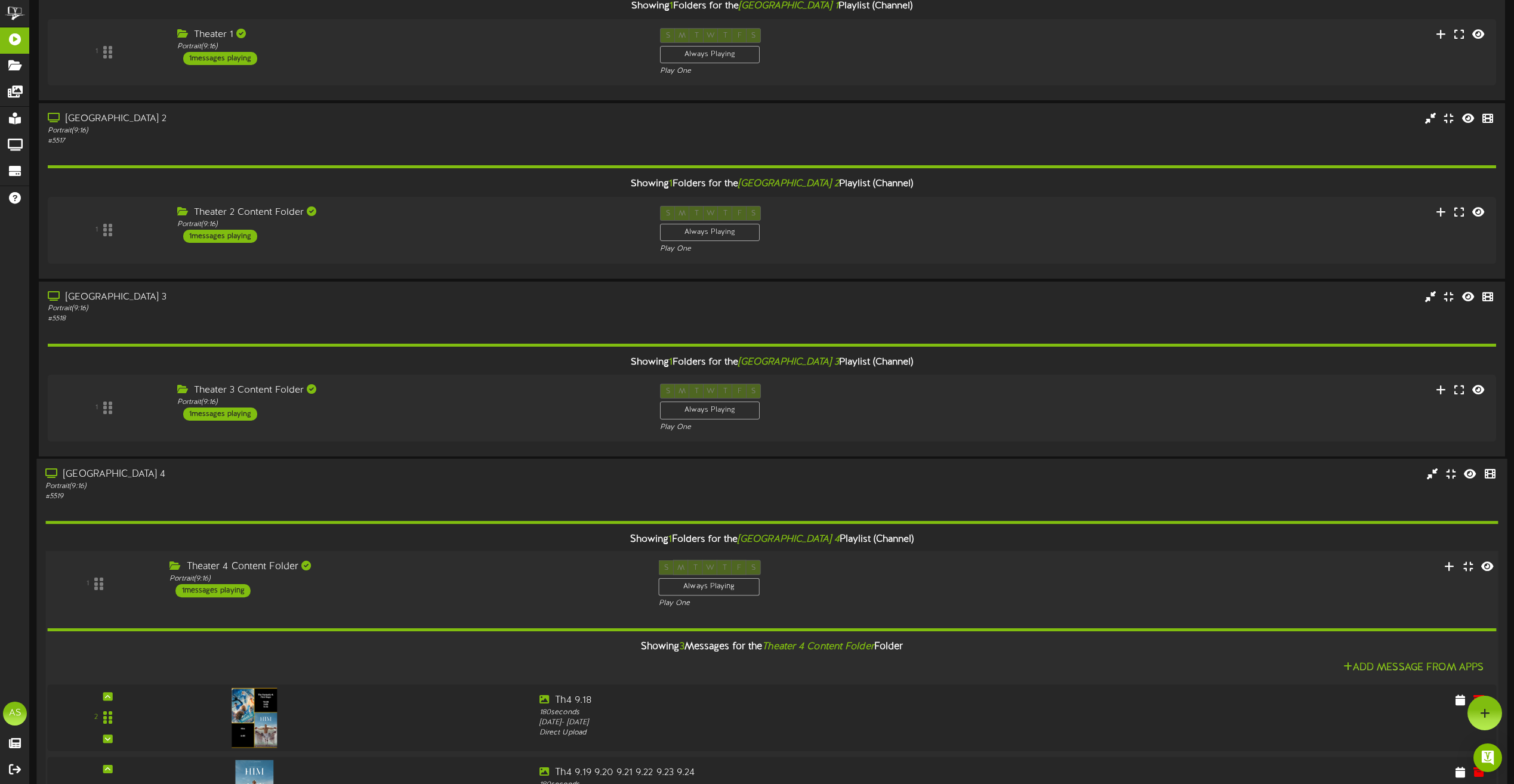
scroll to position [0, 0]
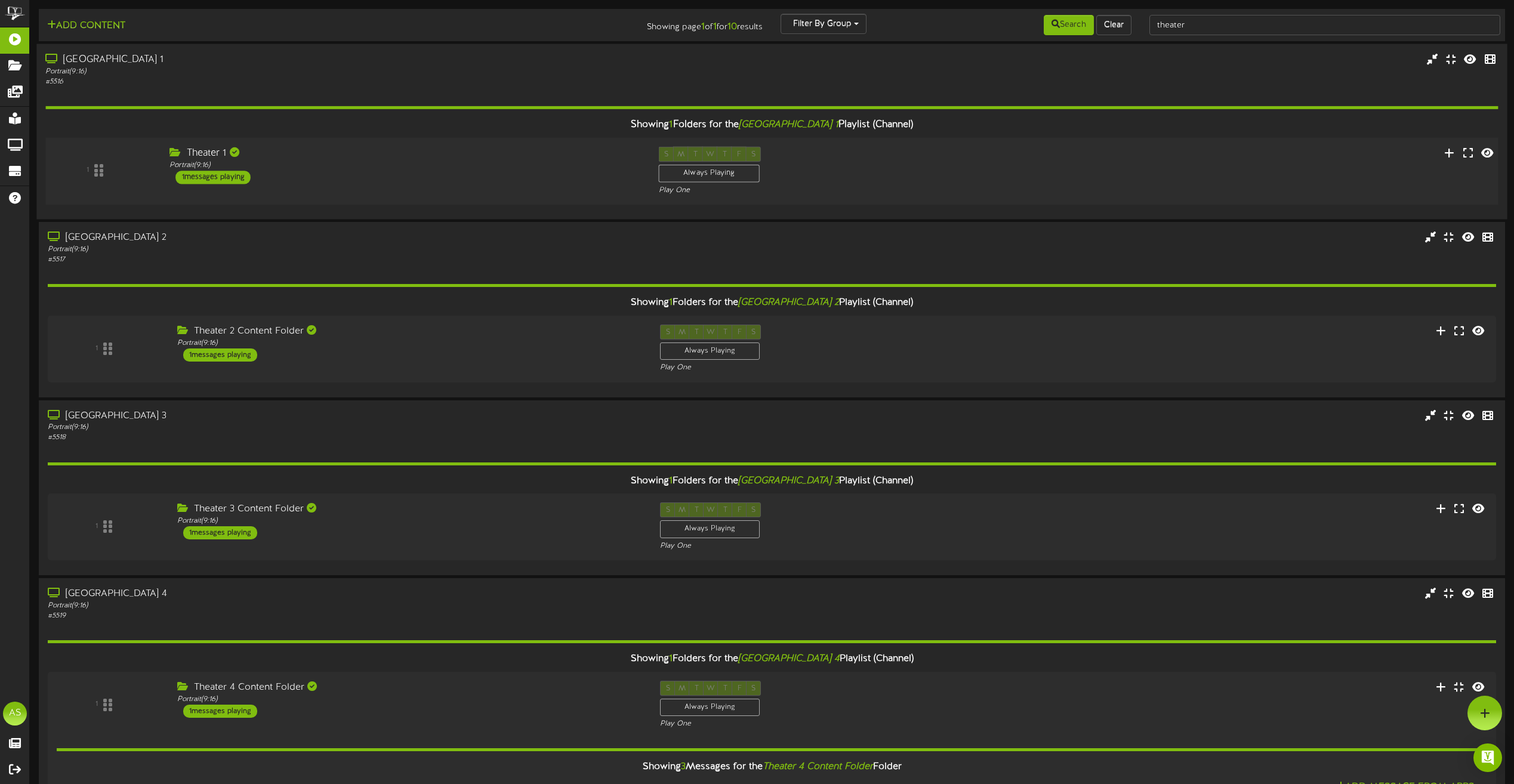
click at [422, 168] on div "Portrait ( 9:16 )" at bounding box center [404, 166] width 471 height 10
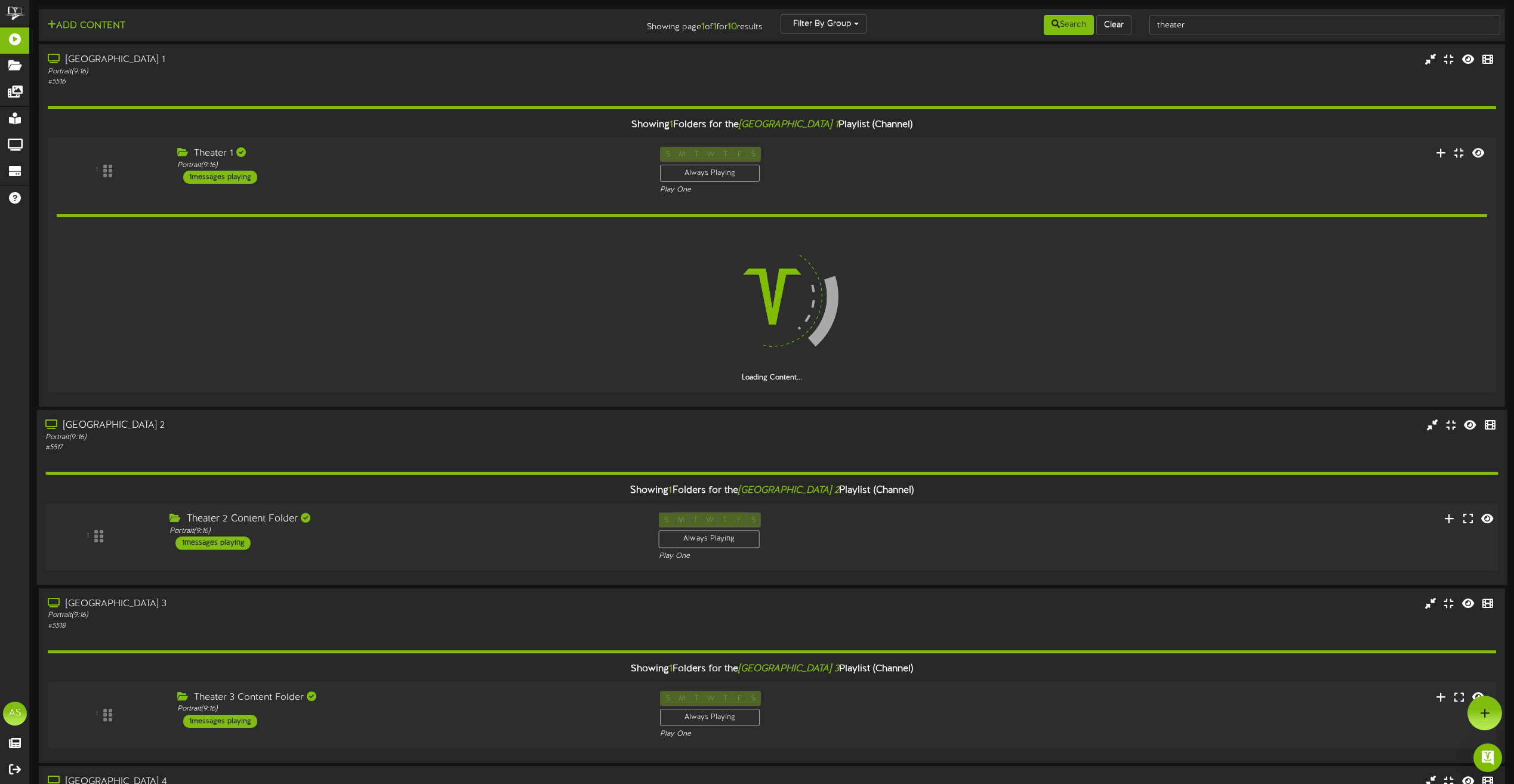
click at [435, 525] on div "Theater 2 Content Folder" at bounding box center [404, 520] width 471 height 14
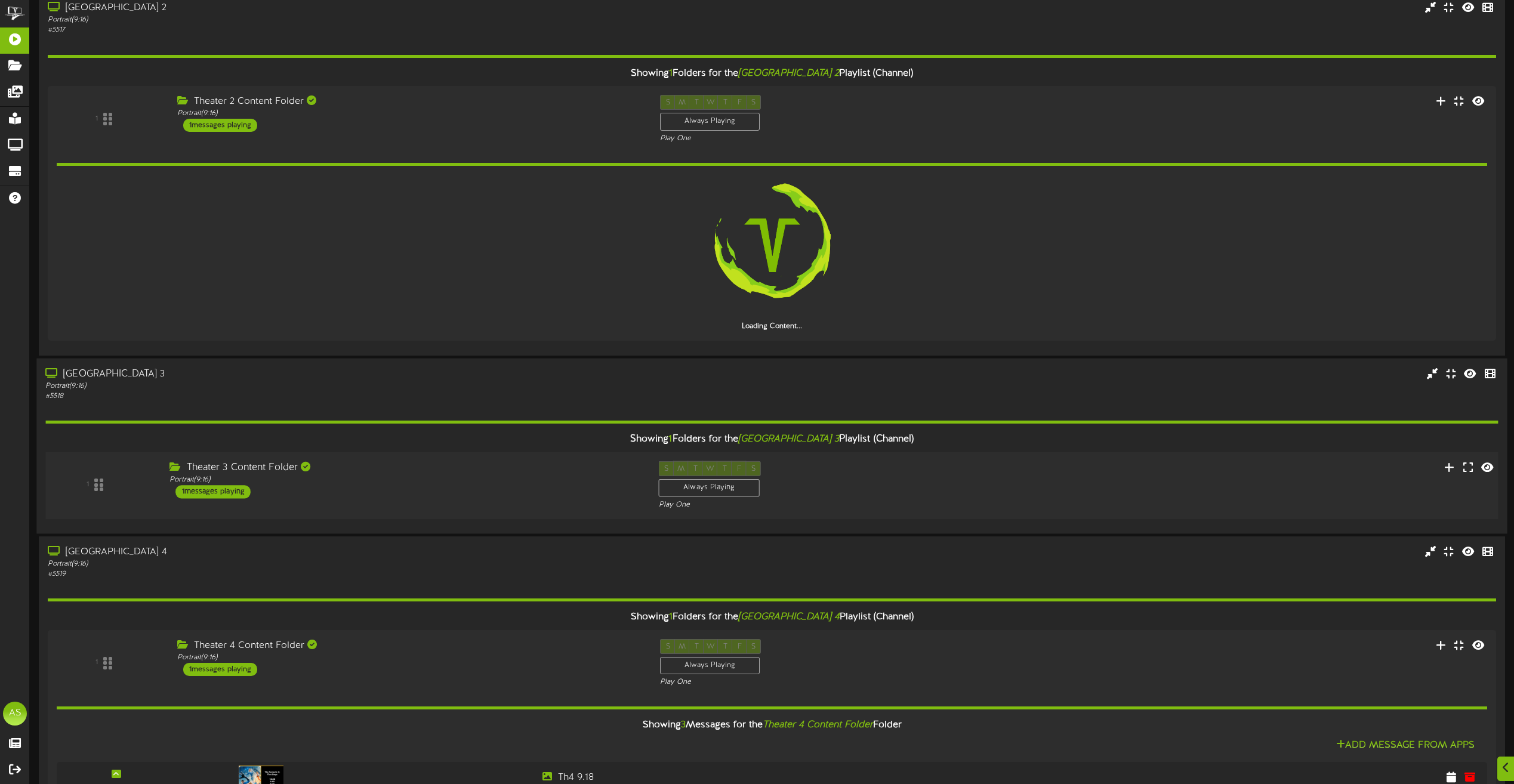
click at [494, 499] on div "1 Theater 3 Content Folder Portrait ( 9:16 ) 1 S" at bounding box center [772, 485] width 1467 height 49
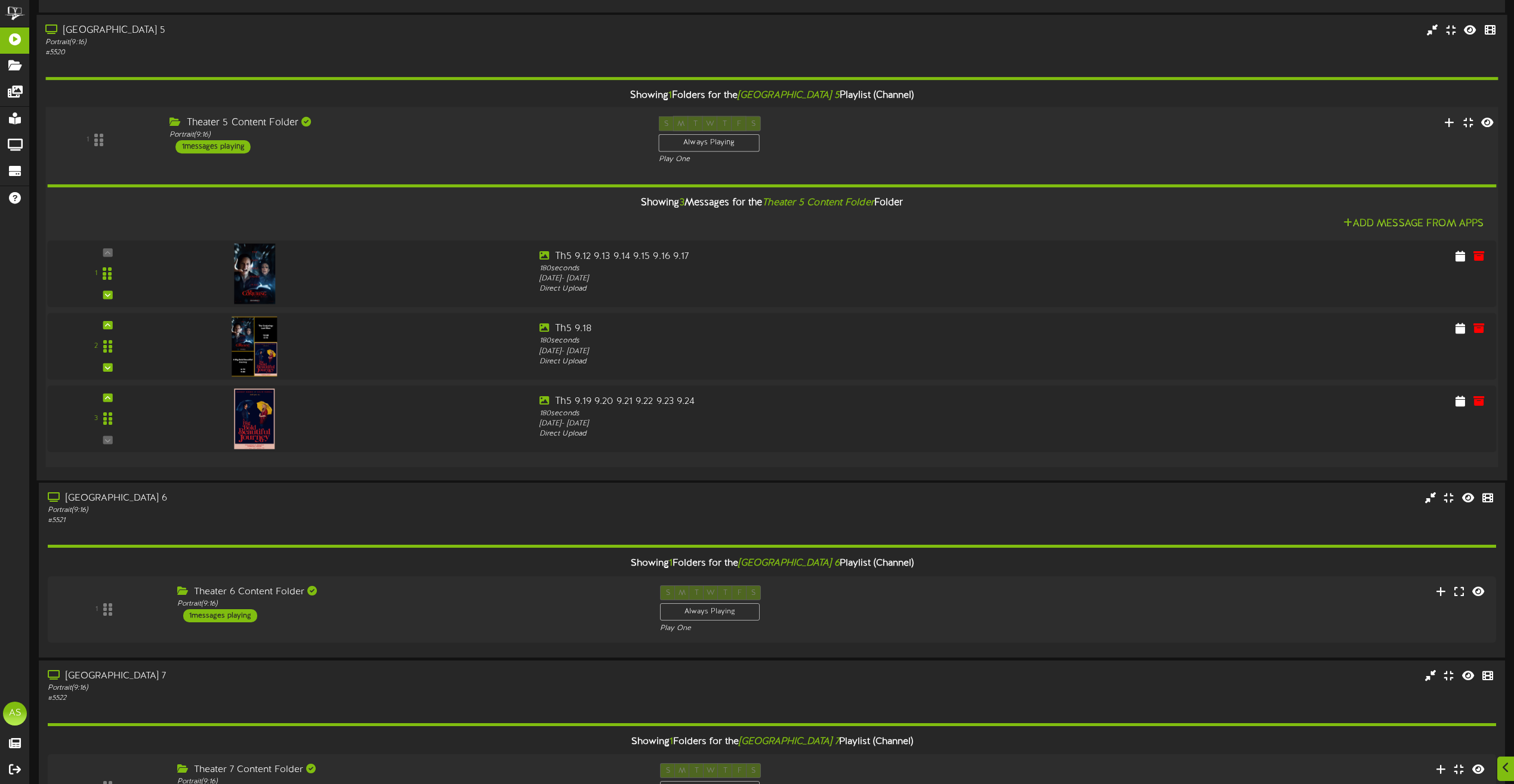
scroll to position [2111, 0]
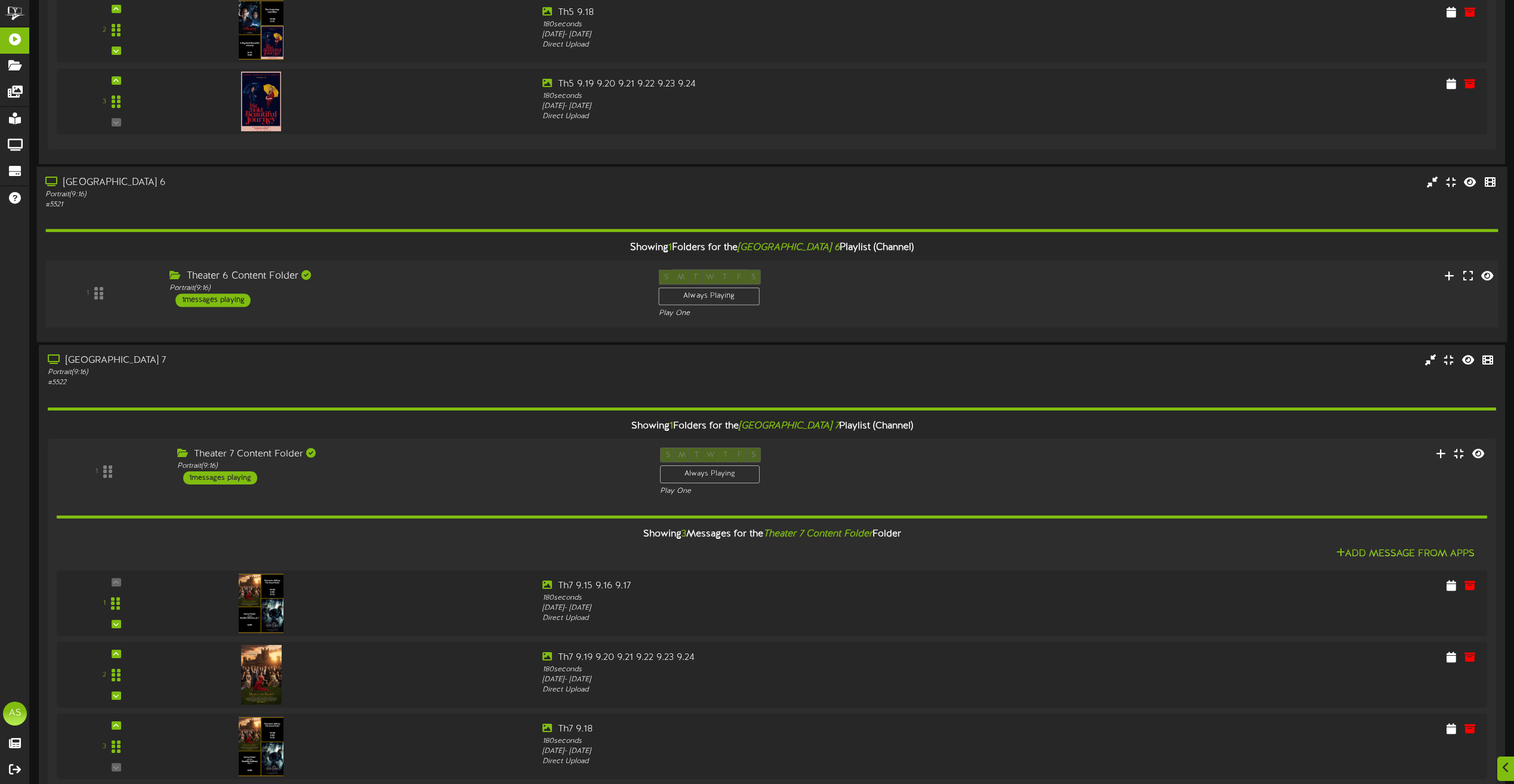
click at [468, 305] on div "Theater 6 Content Folder Portrait ( 9:16 ) 1 messages playing" at bounding box center [405, 288] width 490 height 38
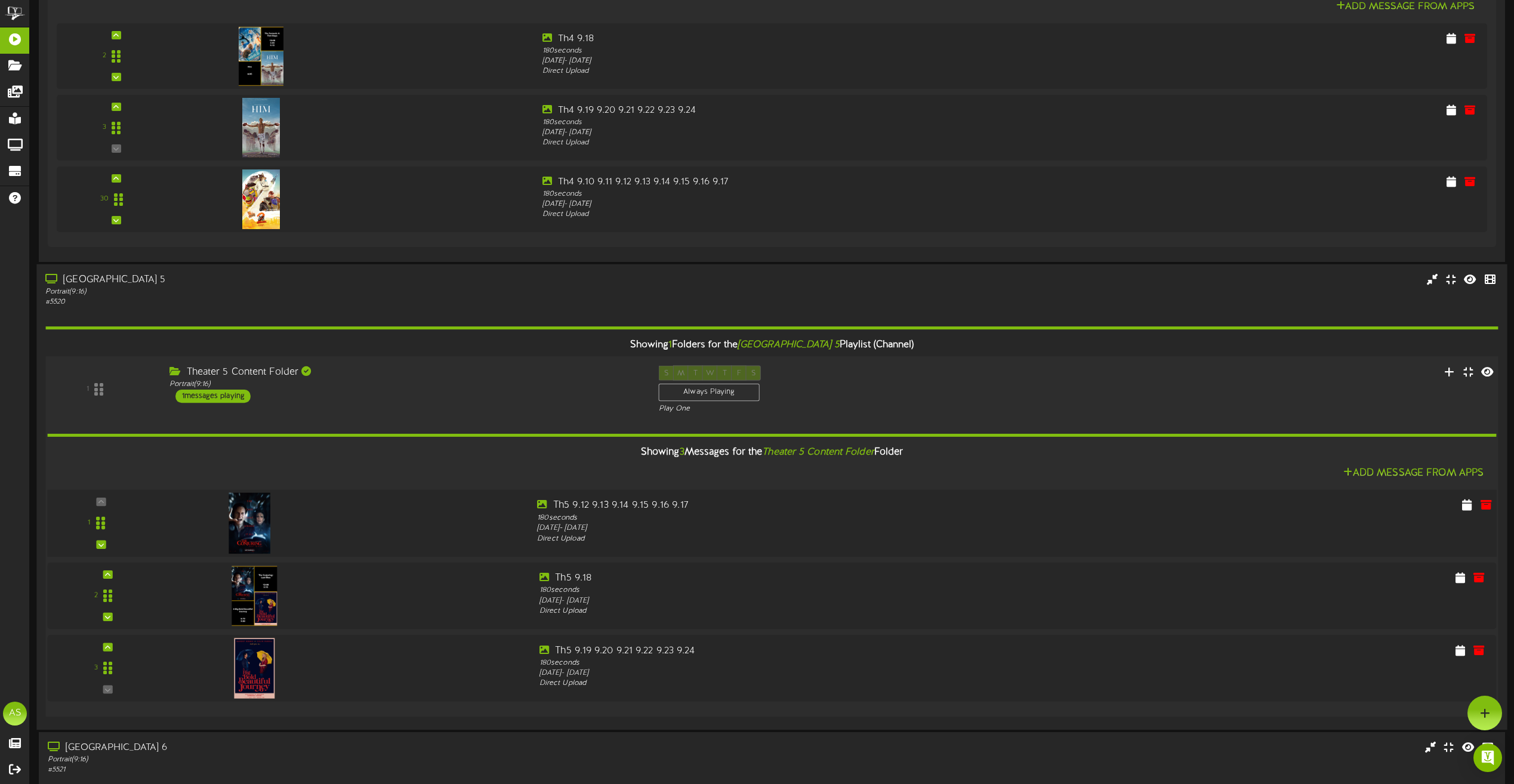
scroll to position [1253, 0]
